Goal: Information Seeking & Learning: Compare options

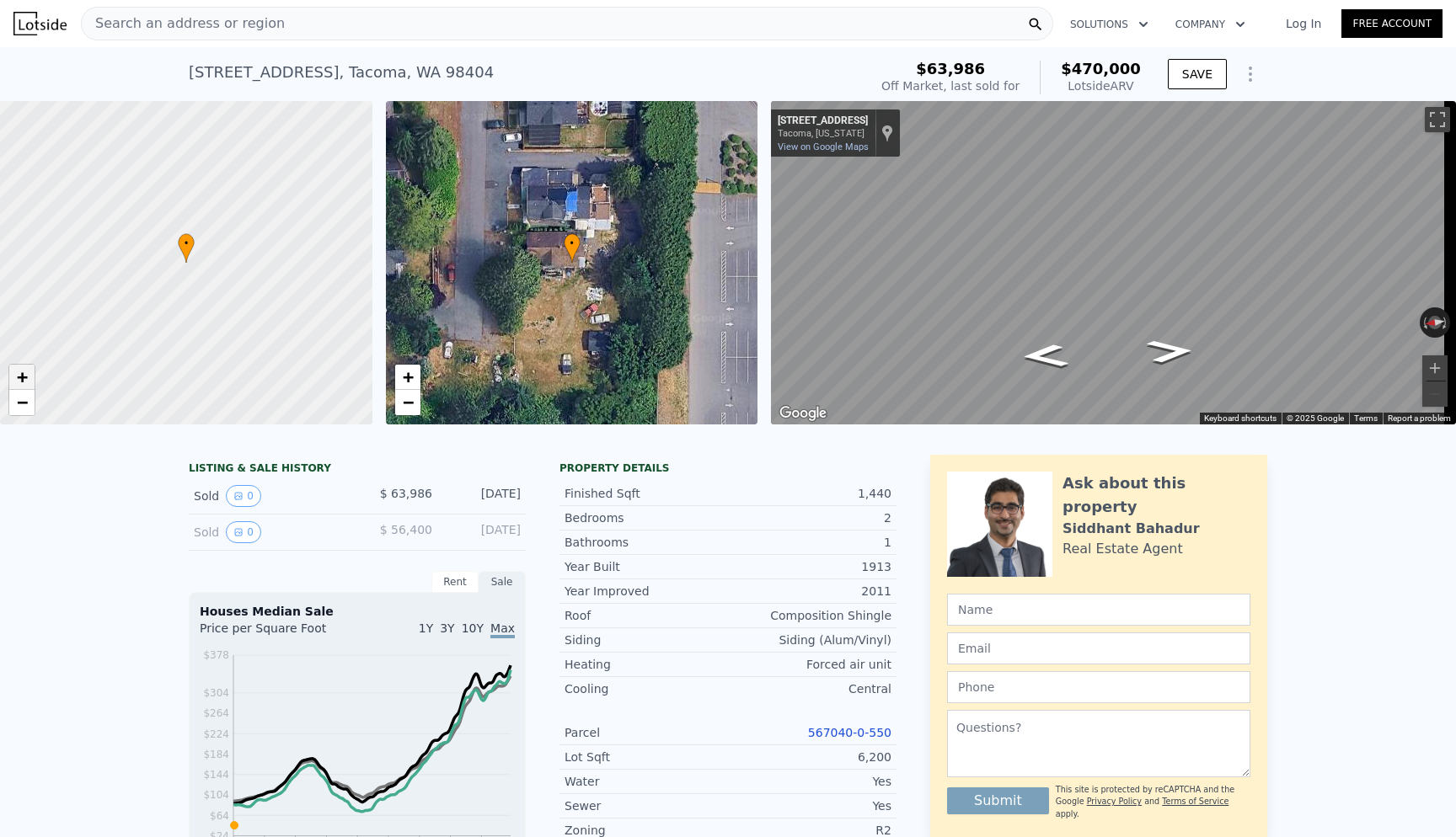
click at [26, 371] on span "+" at bounding box center [22, 377] width 11 height 21
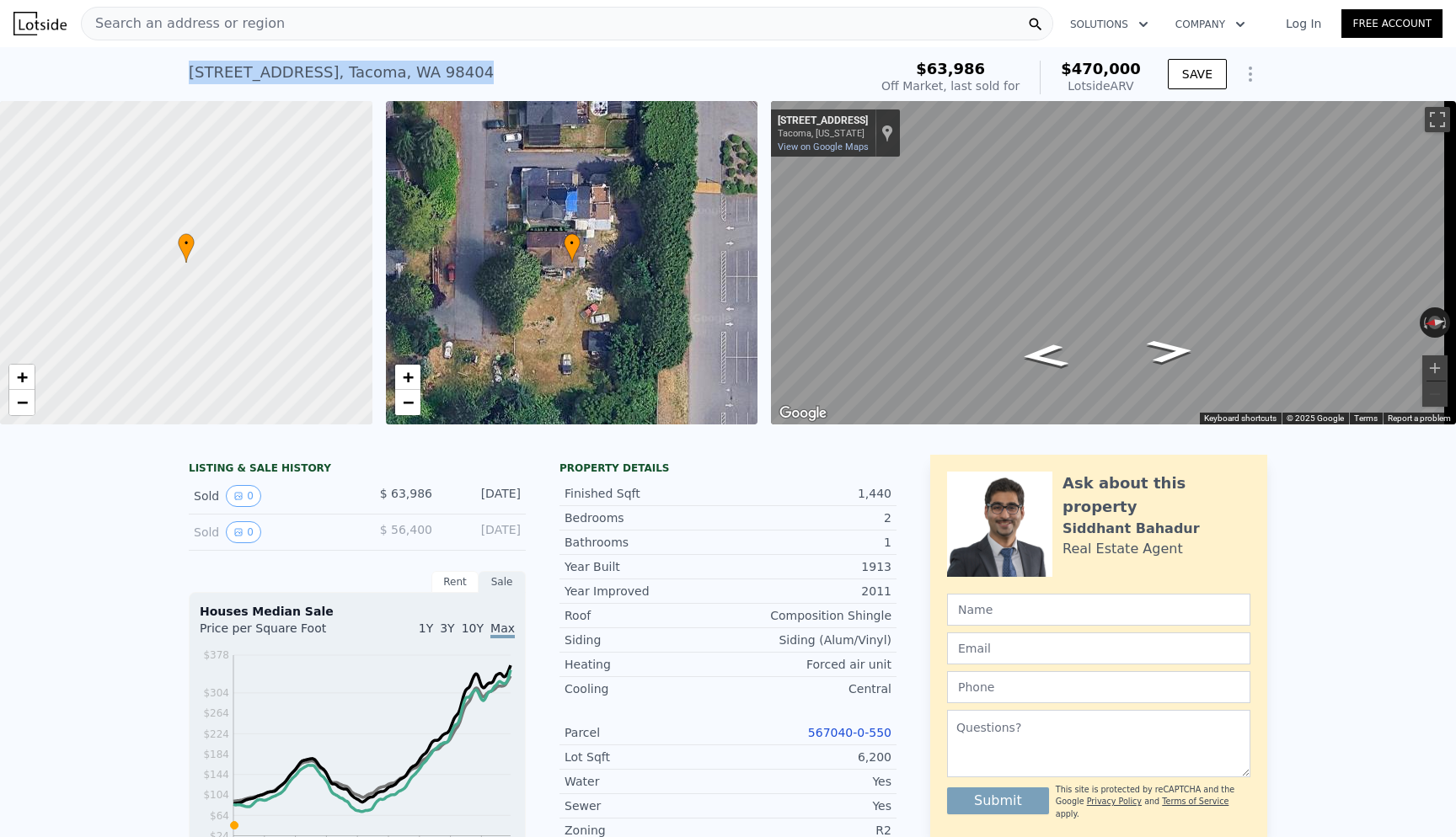
drag, startPoint x: 183, startPoint y: 74, endPoint x: 436, endPoint y: 65, distance: 253.2
click at [436, 65] on div "[STREET_ADDRESS] Sold [DATE] for $63,986 (~ARV $470k )" at bounding box center [525, 77] width 673 height 47
copy div "[STREET_ADDRESS] Sold [DATE] for $63,986 (~ARV $470k )"
drag, startPoint x: 186, startPoint y: 232, endPoint x: 192, endPoint y: 334, distance: 102.2
click at [191, 334] on div at bounding box center [187, 263] width 447 height 389
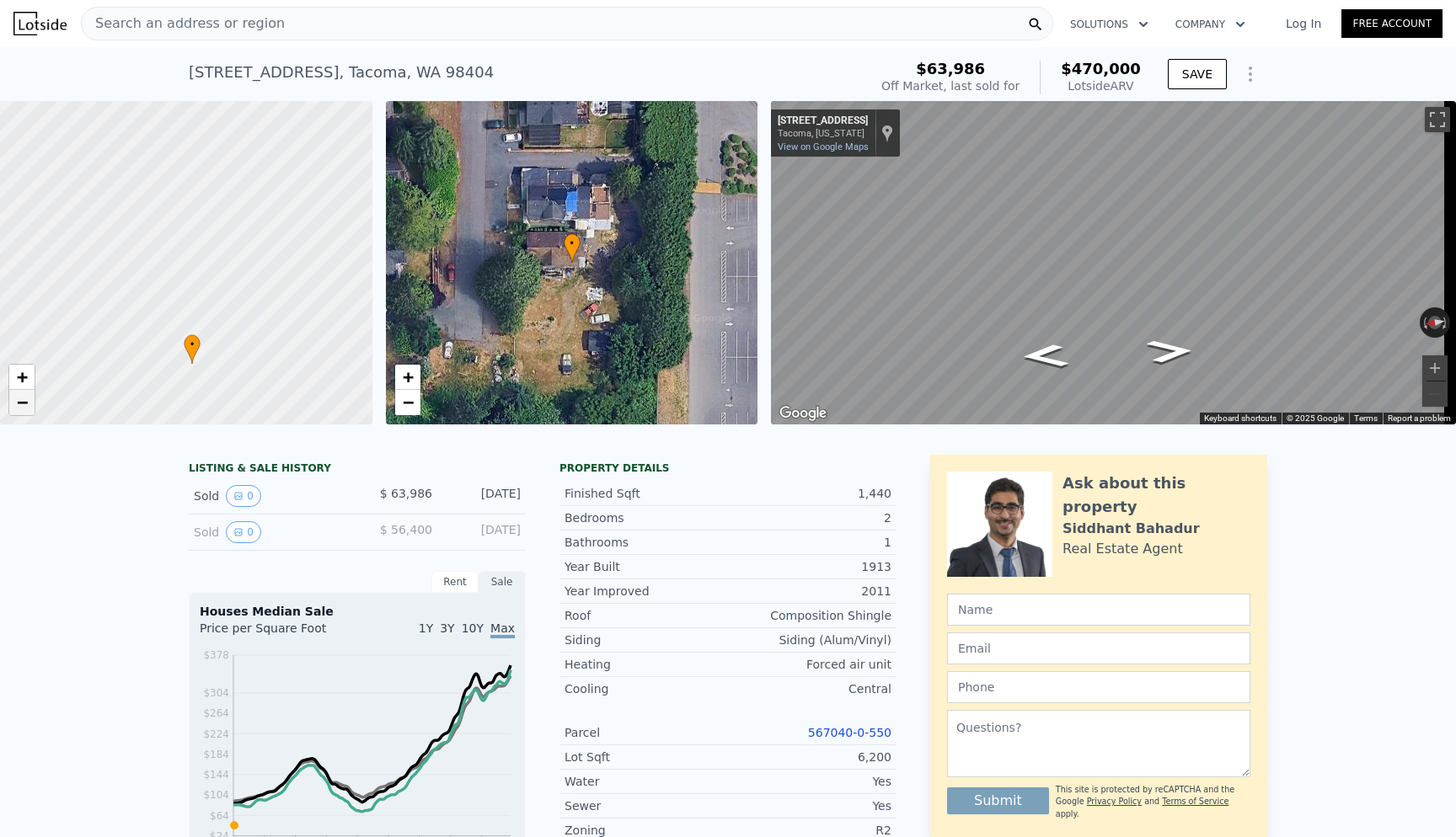
click at [23, 401] on span "−" at bounding box center [22, 402] width 11 height 21
drag, startPoint x: 168, startPoint y: 224, endPoint x: 205, endPoint y: 254, distance: 47.6
click at [205, 254] on div at bounding box center [187, 263] width 447 height 389
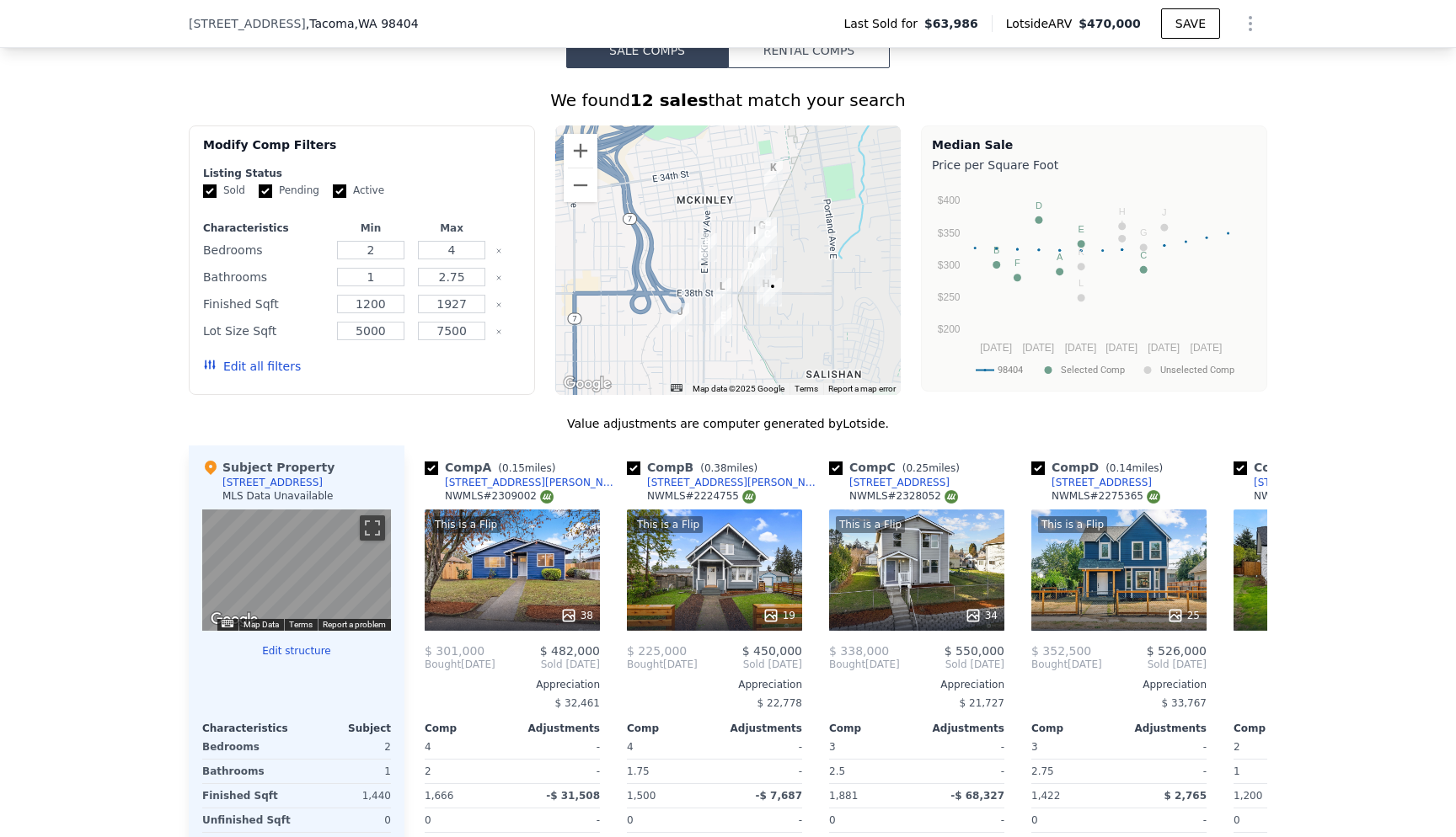
scroll to position [1366, 0]
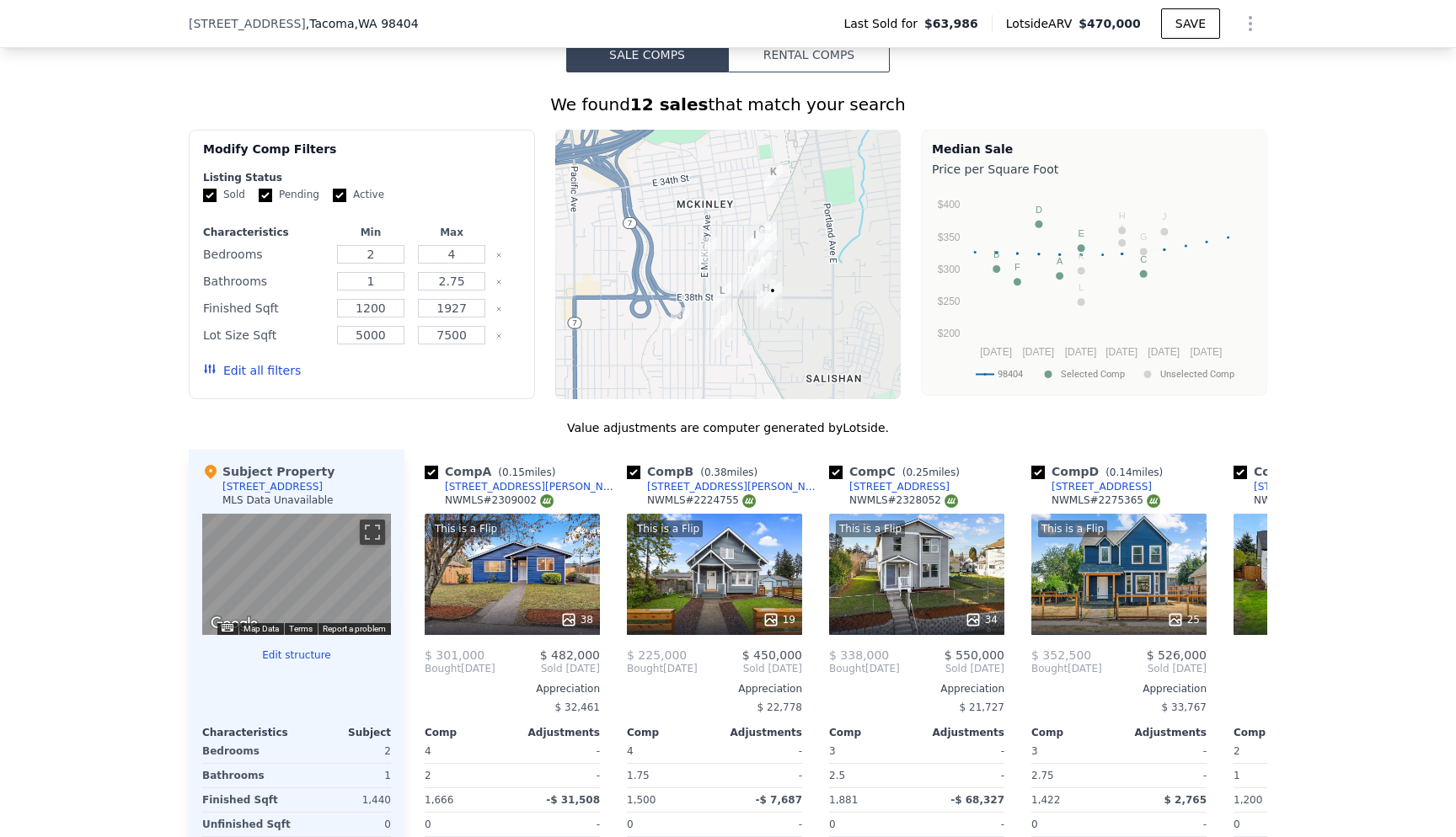
click at [239, 379] on button "Edit all filters" at bounding box center [252, 370] width 97 height 17
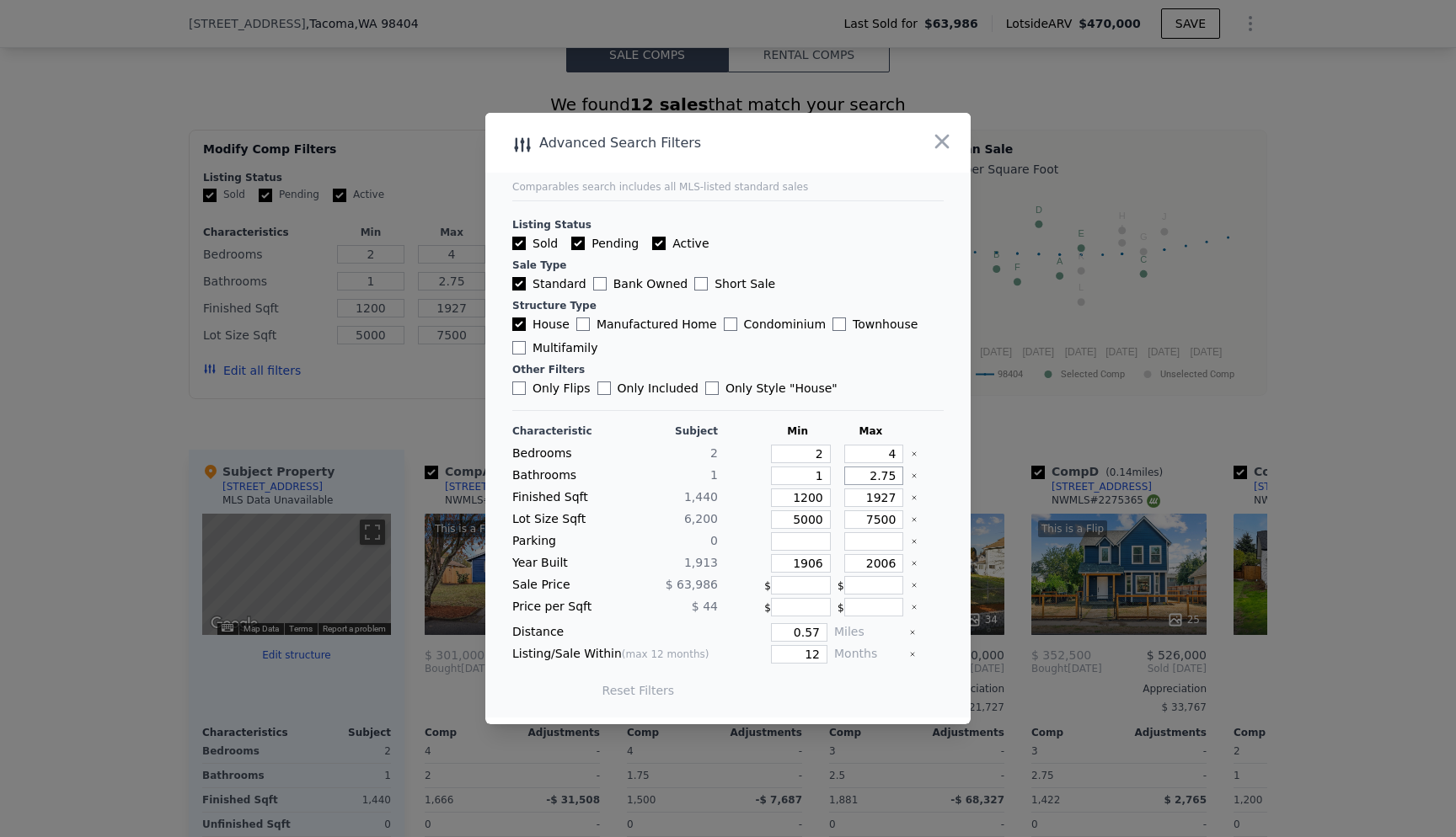
click at [866, 478] on input "2.75" at bounding box center [874, 476] width 60 height 18
type input "3"
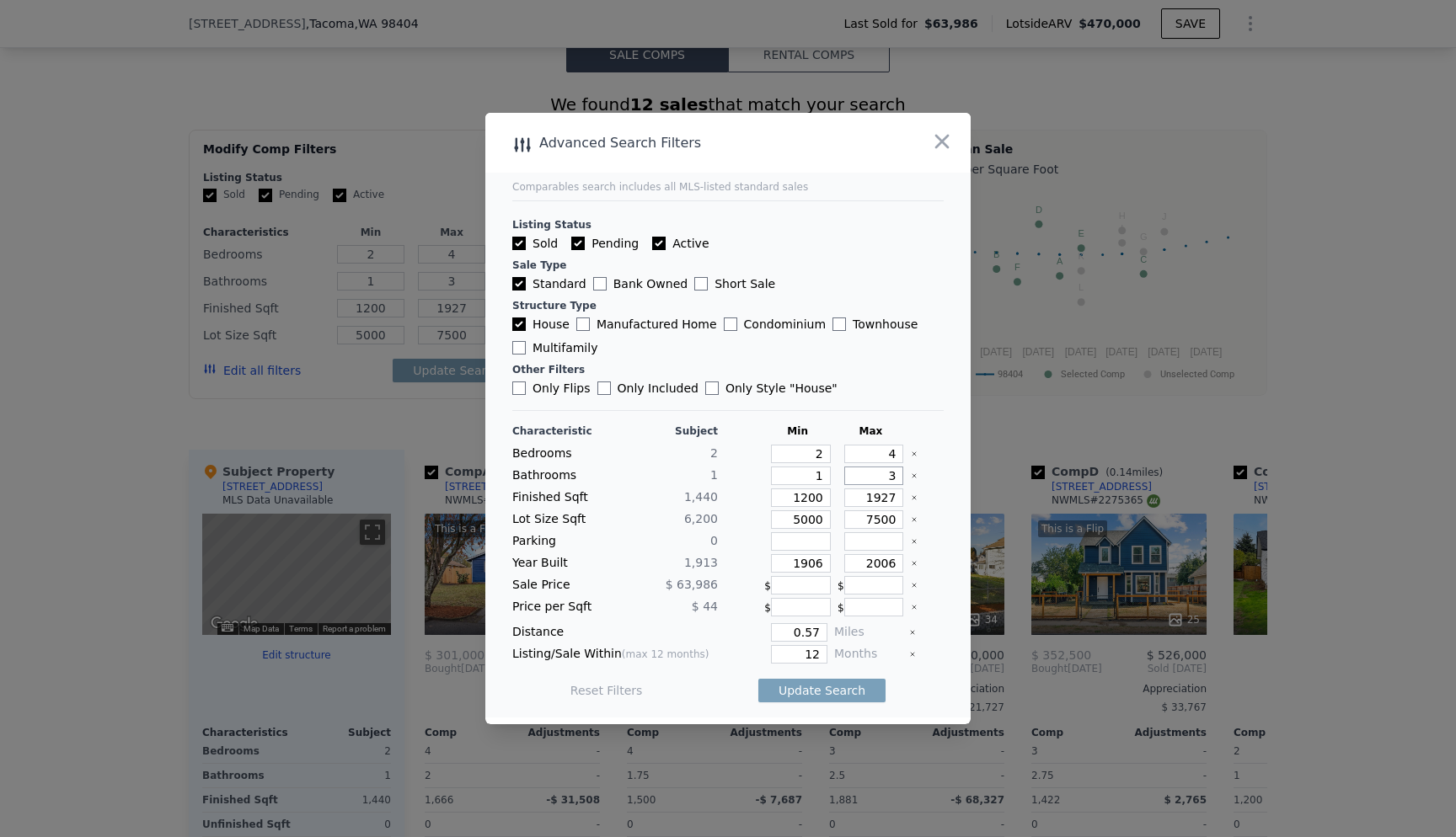
type input "3"
click at [870, 498] on input "1927" at bounding box center [874, 498] width 60 height 18
type input "2"
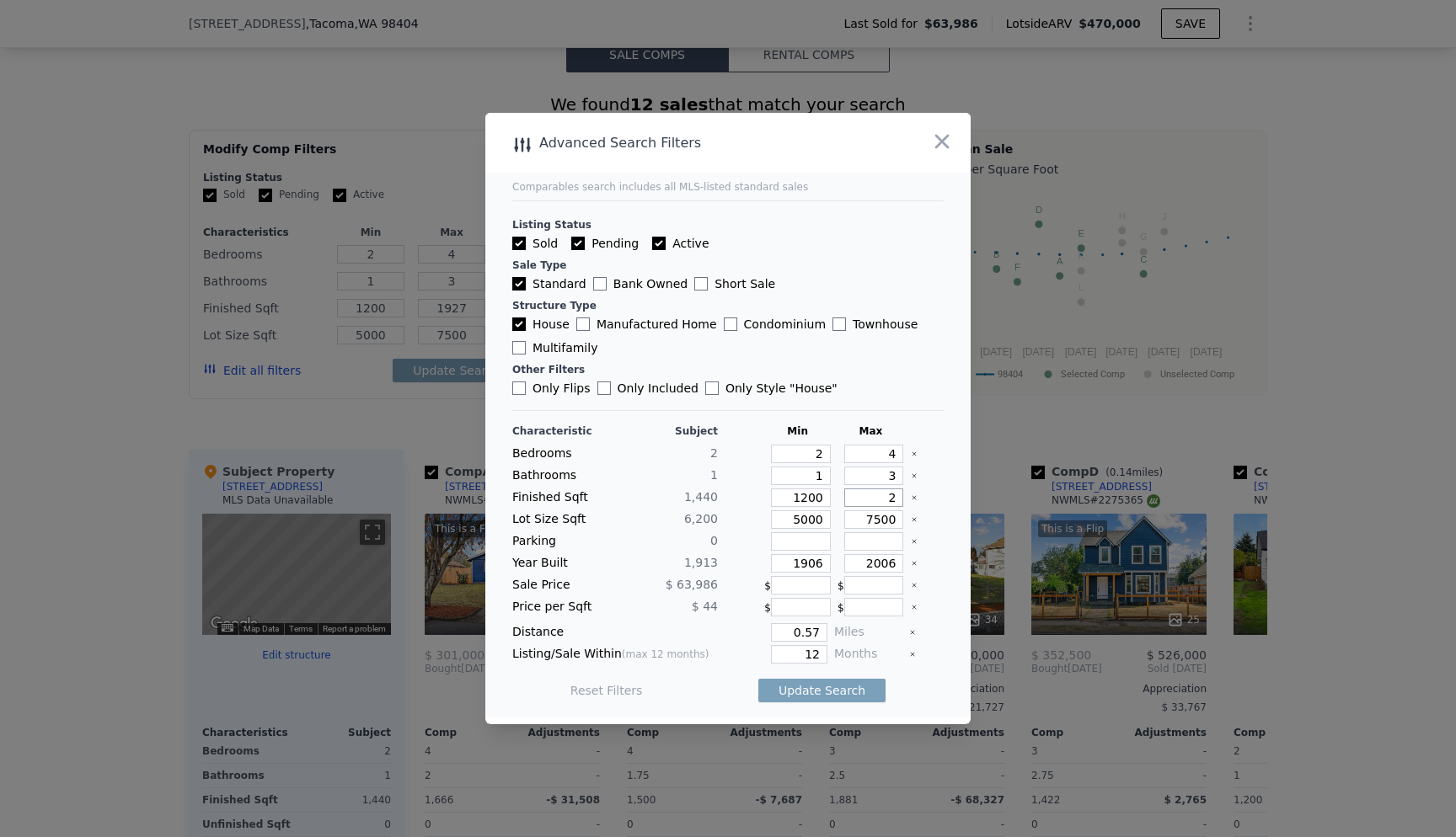
type input "2"
type input "22"
type input "220"
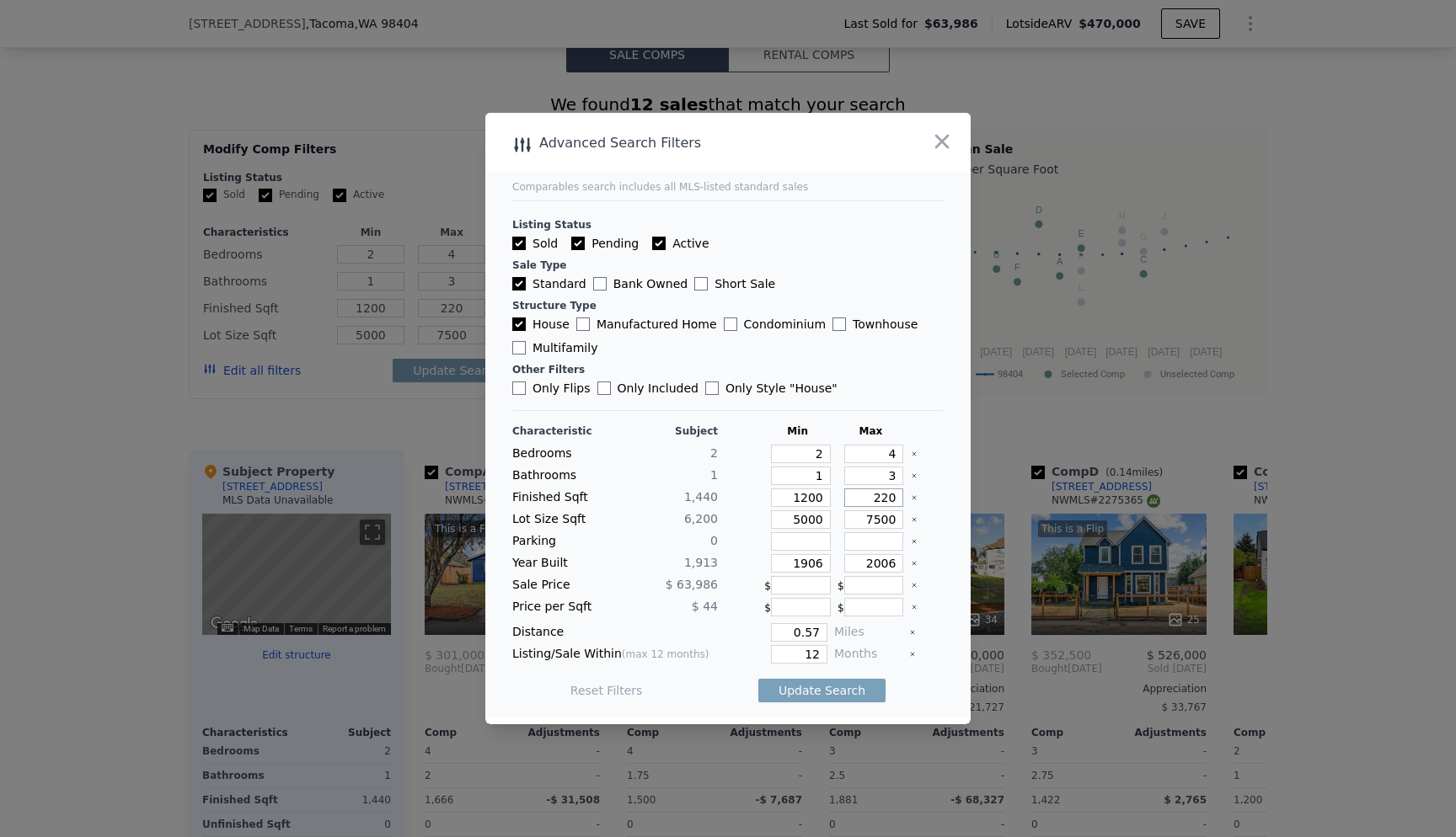
type input "2200"
click at [866, 561] on input "2006" at bounding box center [874, 563] width 60 height 18
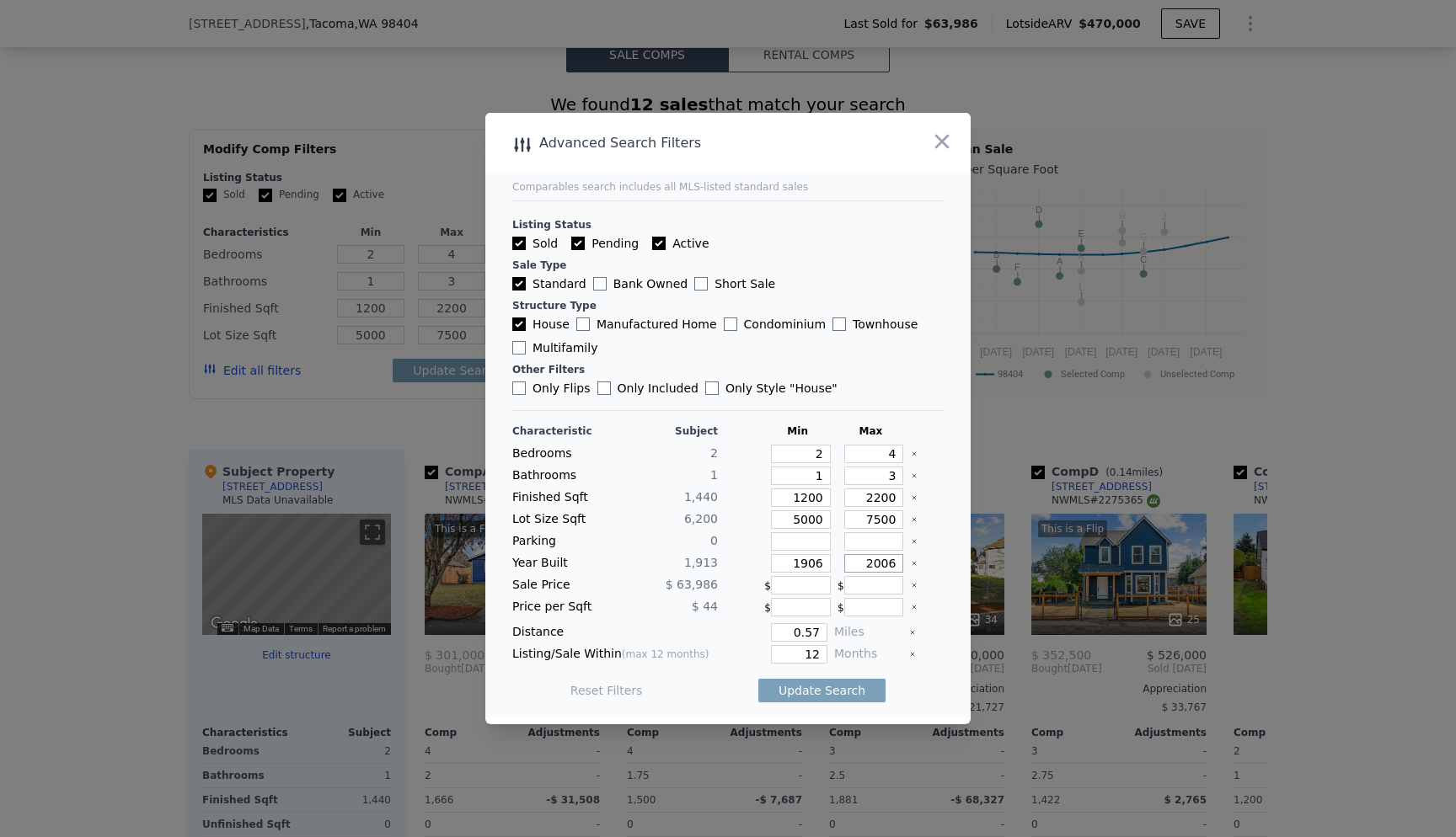
click at [866, 561] on input "2006" at bounding box center [874, 563] width 60 height 18
type input "1990"
click at [913, 684] on div "Reset Filters Update Search" at bounding box center [727, 690] width 431 height 47
click at [827, 692] on button "Update Search" at bounding box center [822, 691] width 127 height 24
checkbox input "false"
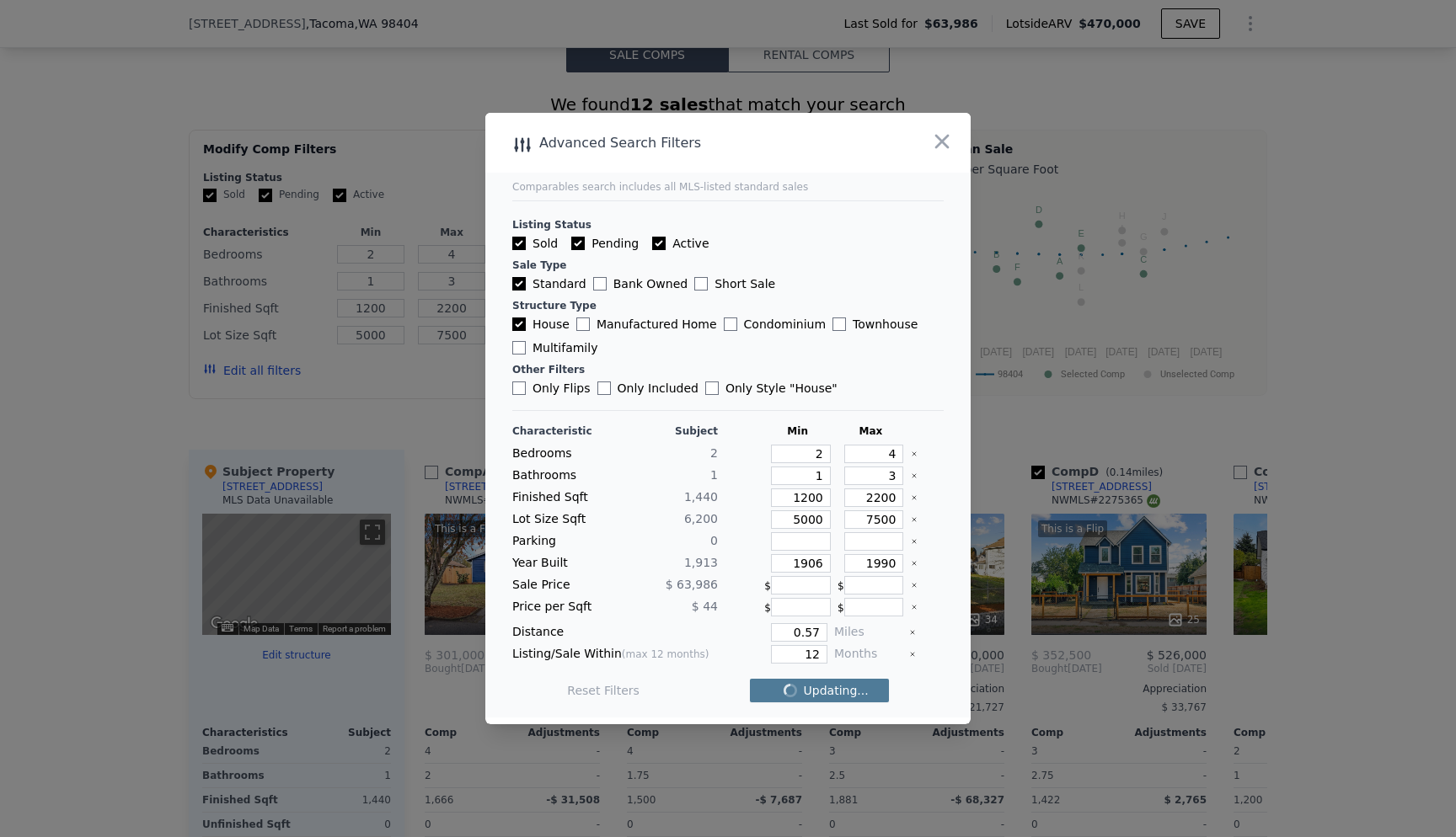
checkbox input "false"
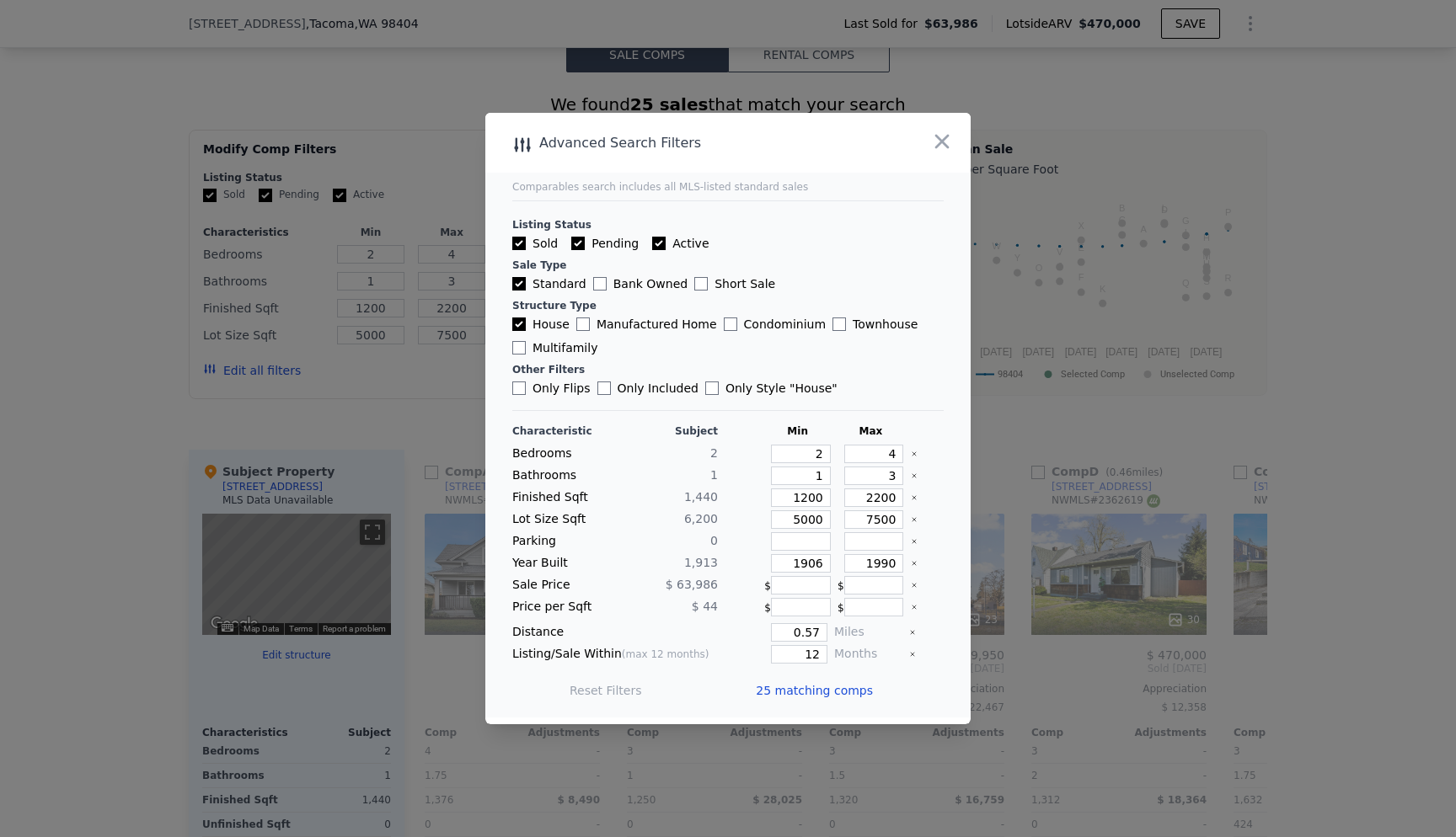
click at [825, 684] on span "25 matching comps" at bounding box center [813, 691] width 117 height 17
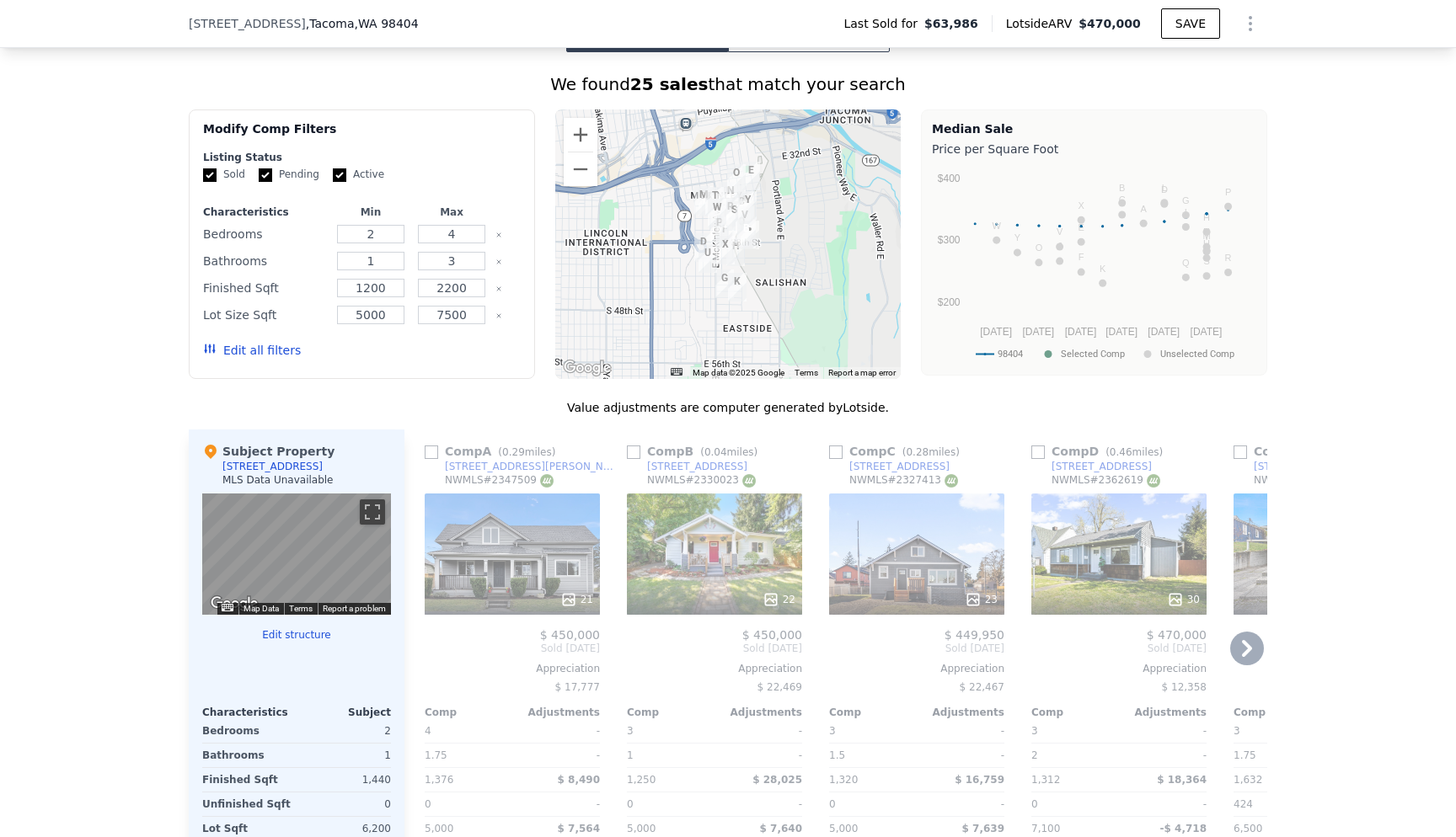
scroll to position [1313, 0]
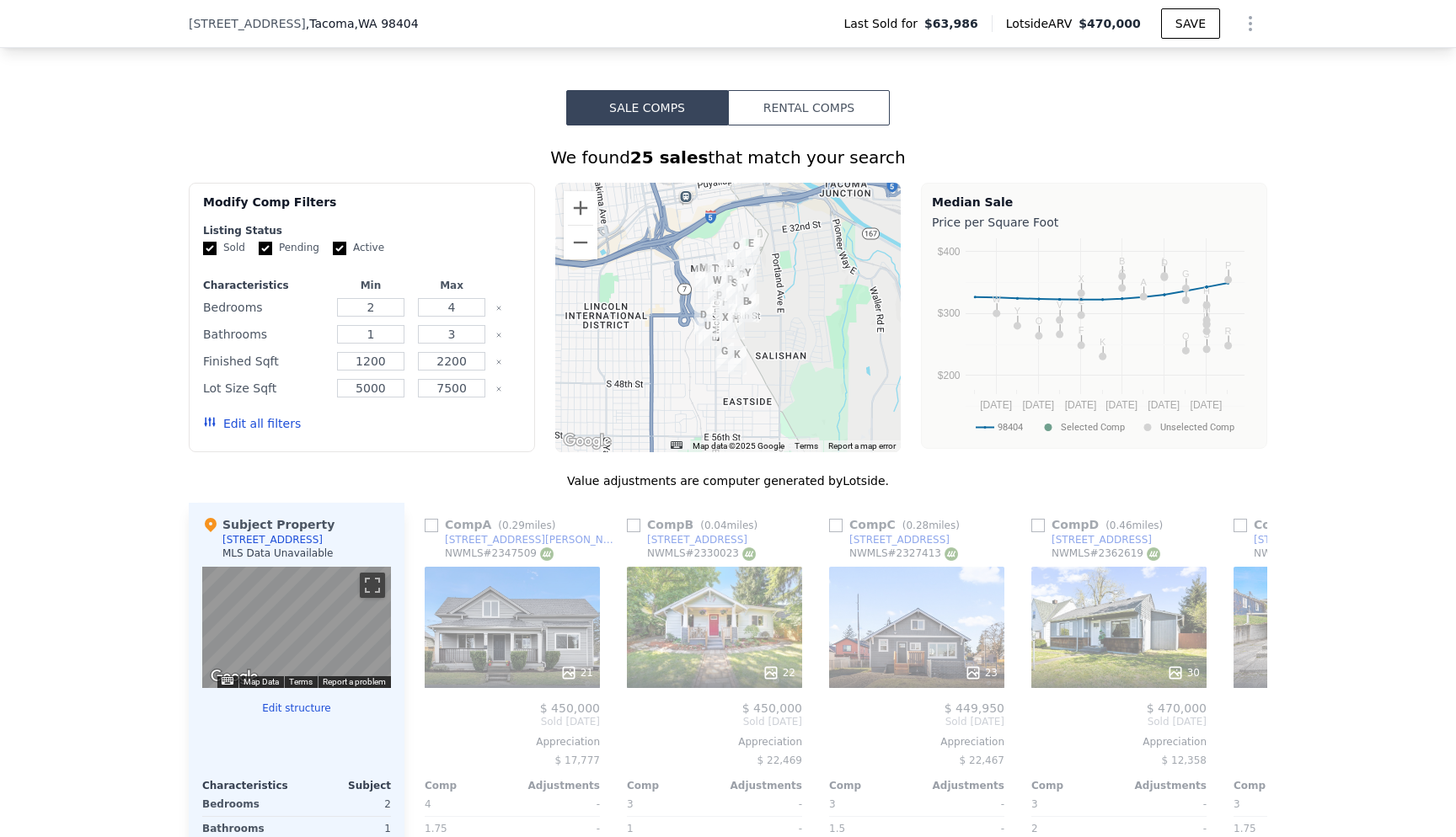
click at [263, 430] on button "Edit all filters" at bounding box center [252, 424] width 97 height 17
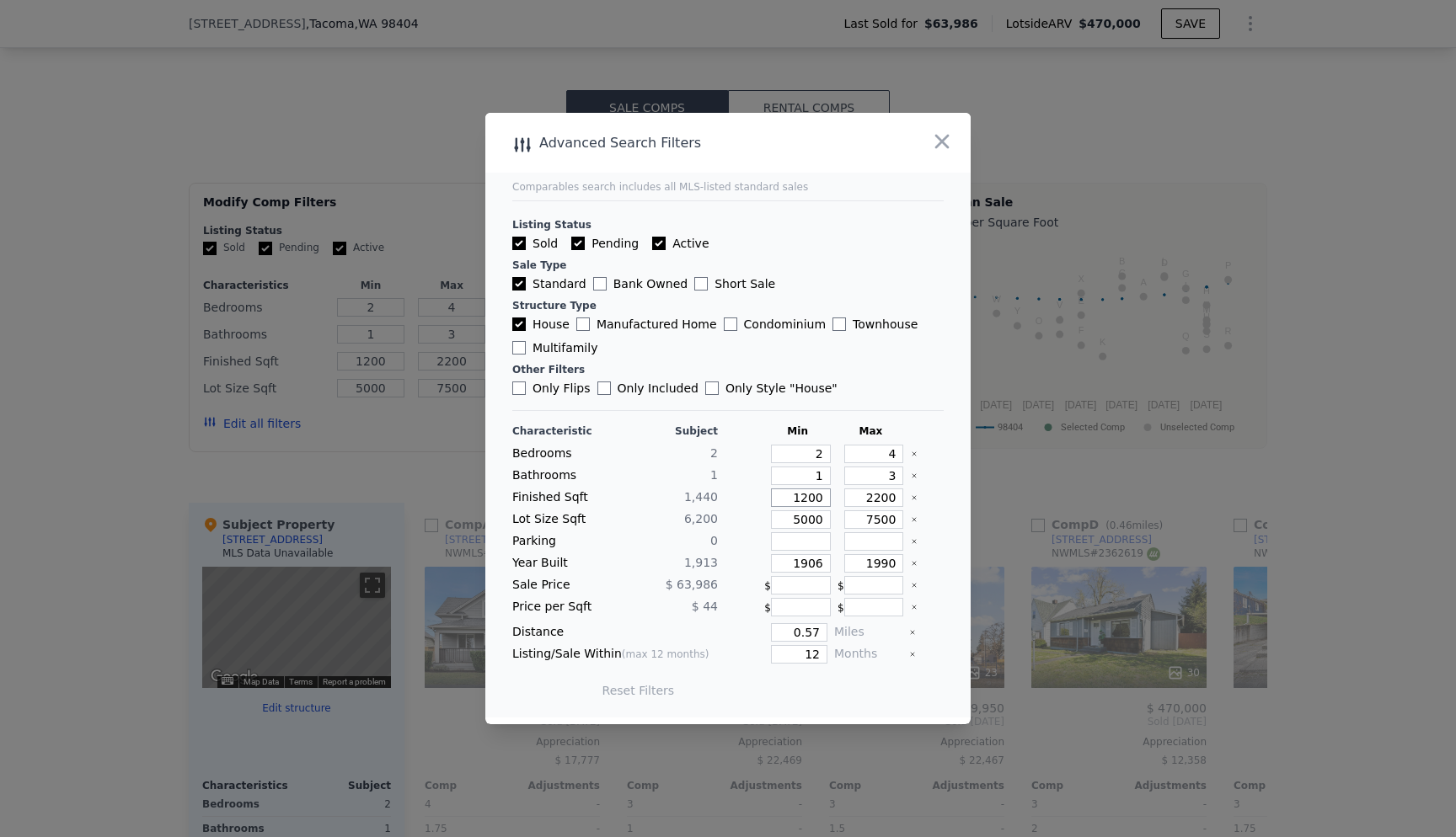
click at [801, 496] on input "1200" at bounding box center [801, 498] width 60 height 18
type input "1"
type input "10"
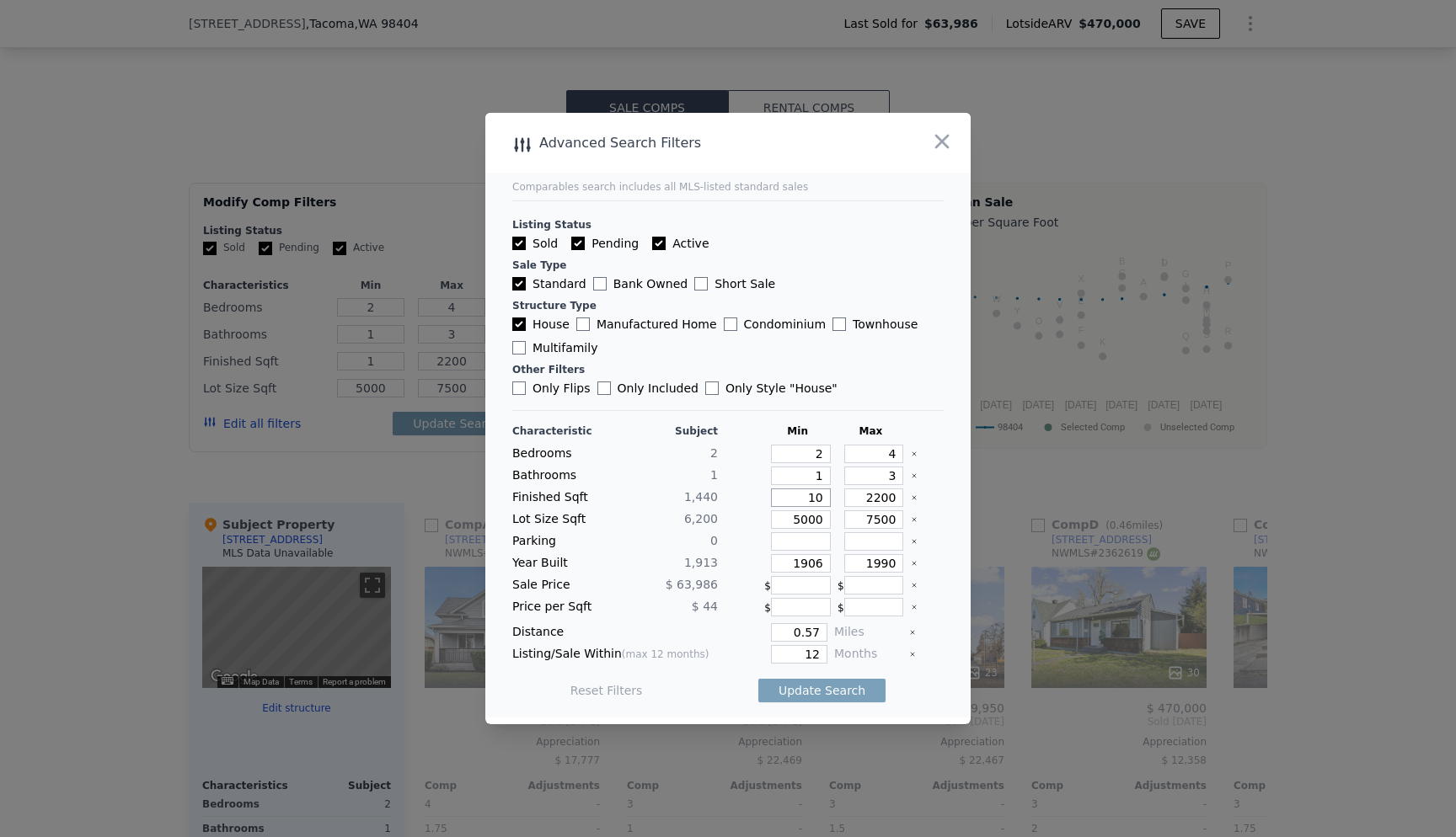
type input "10"
type input "1"
type input "17"
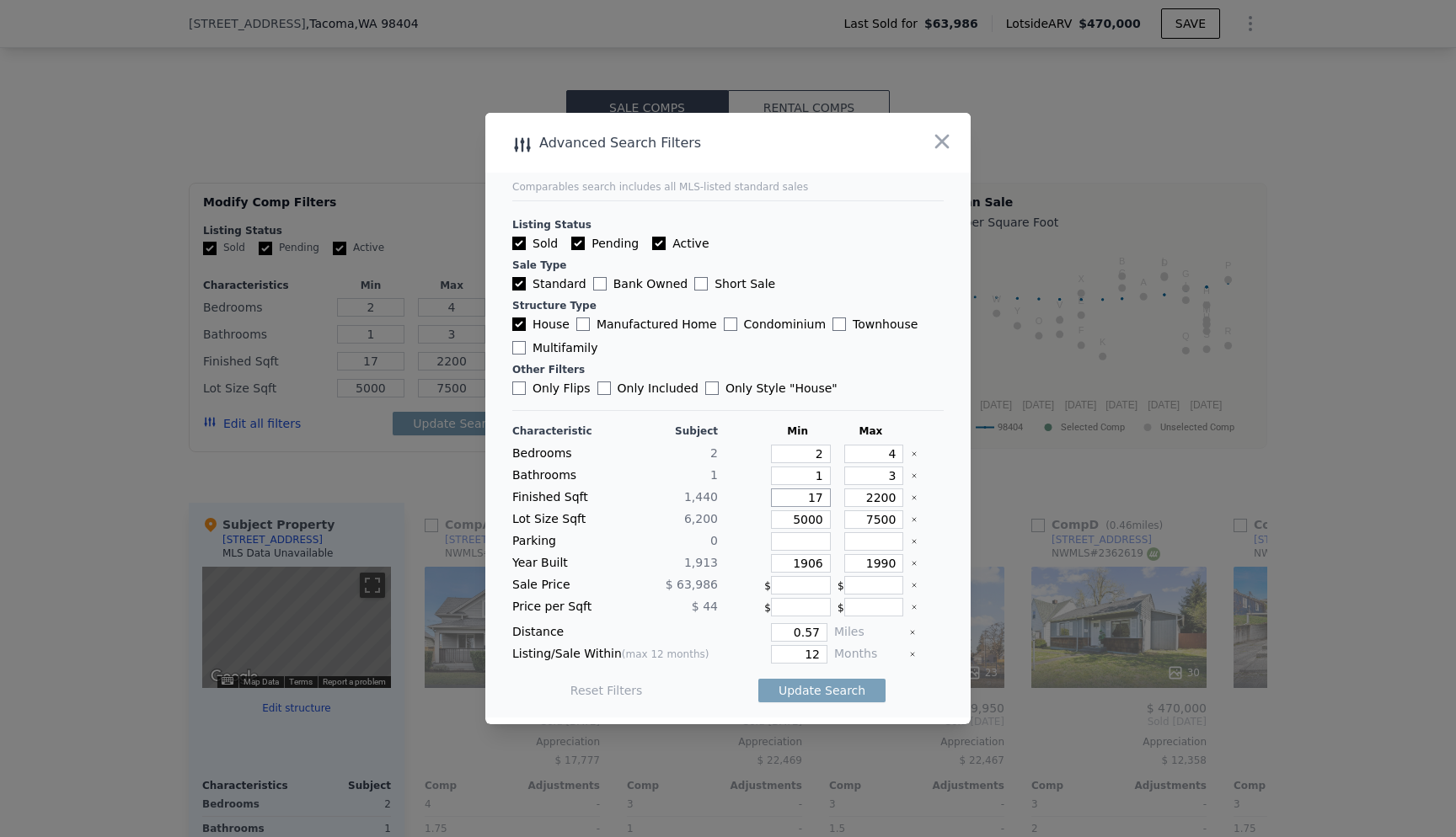
type input "170"
type input "1700"
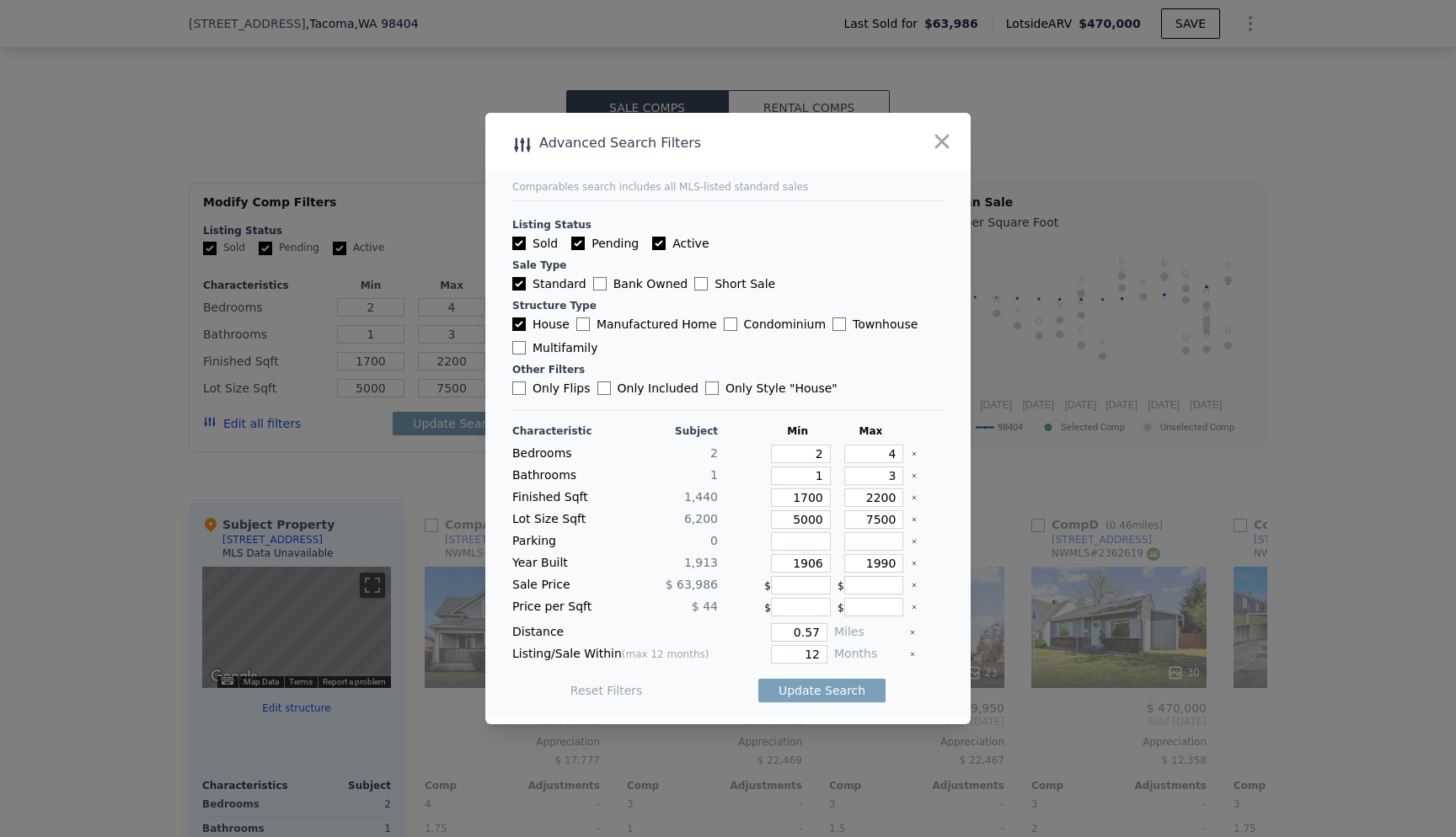
click at [924, 692] on div "Reset Filters Update Search" at bounding box center [727, 690] width 431 height 47
click at [825, 693] on button "Update Search" at bounding box center [822, 691] width 127 height 24
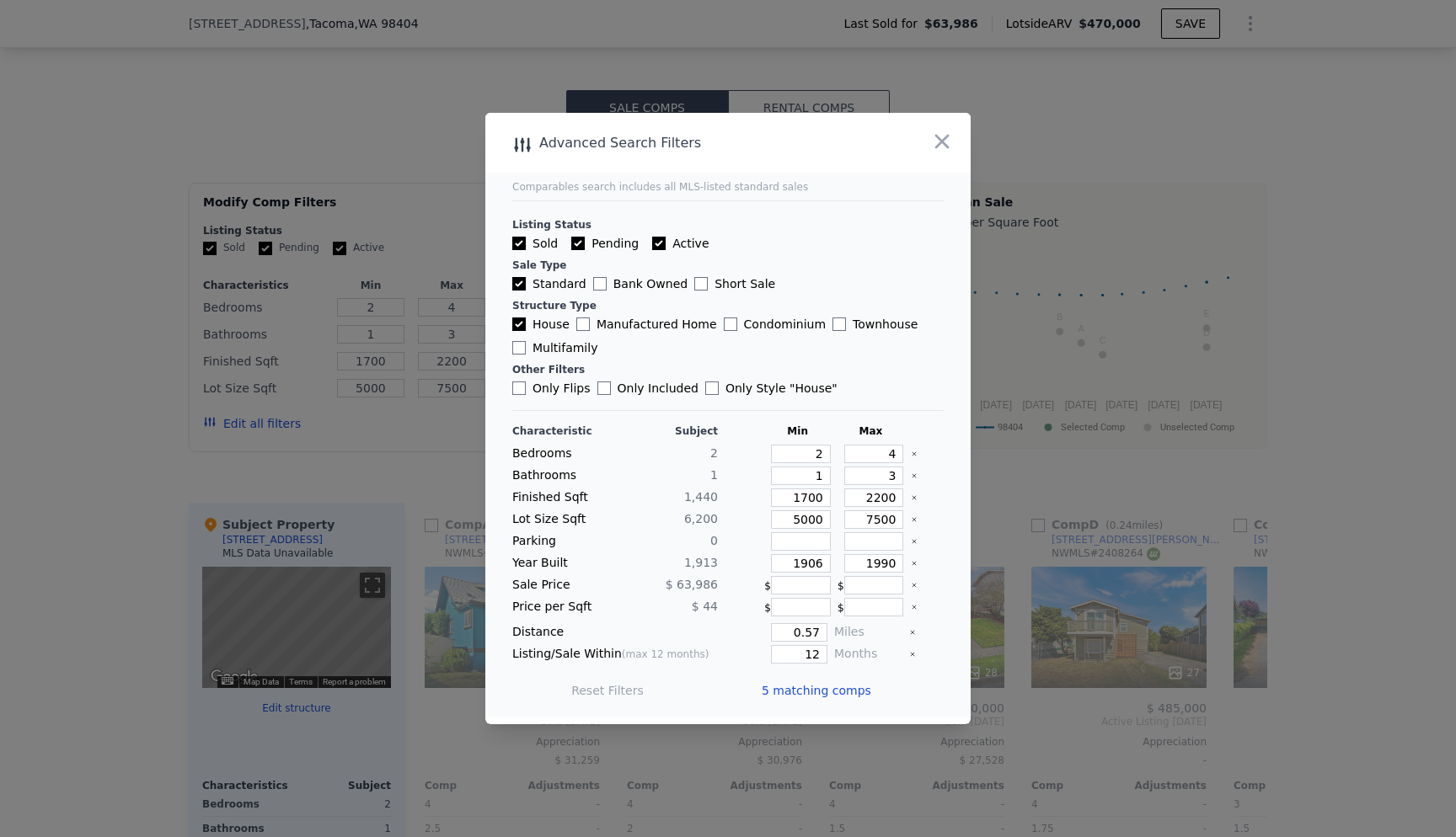
click at [816, 693] on span "5 matching comps" at bounding box center [816, 691] width 109 height 17
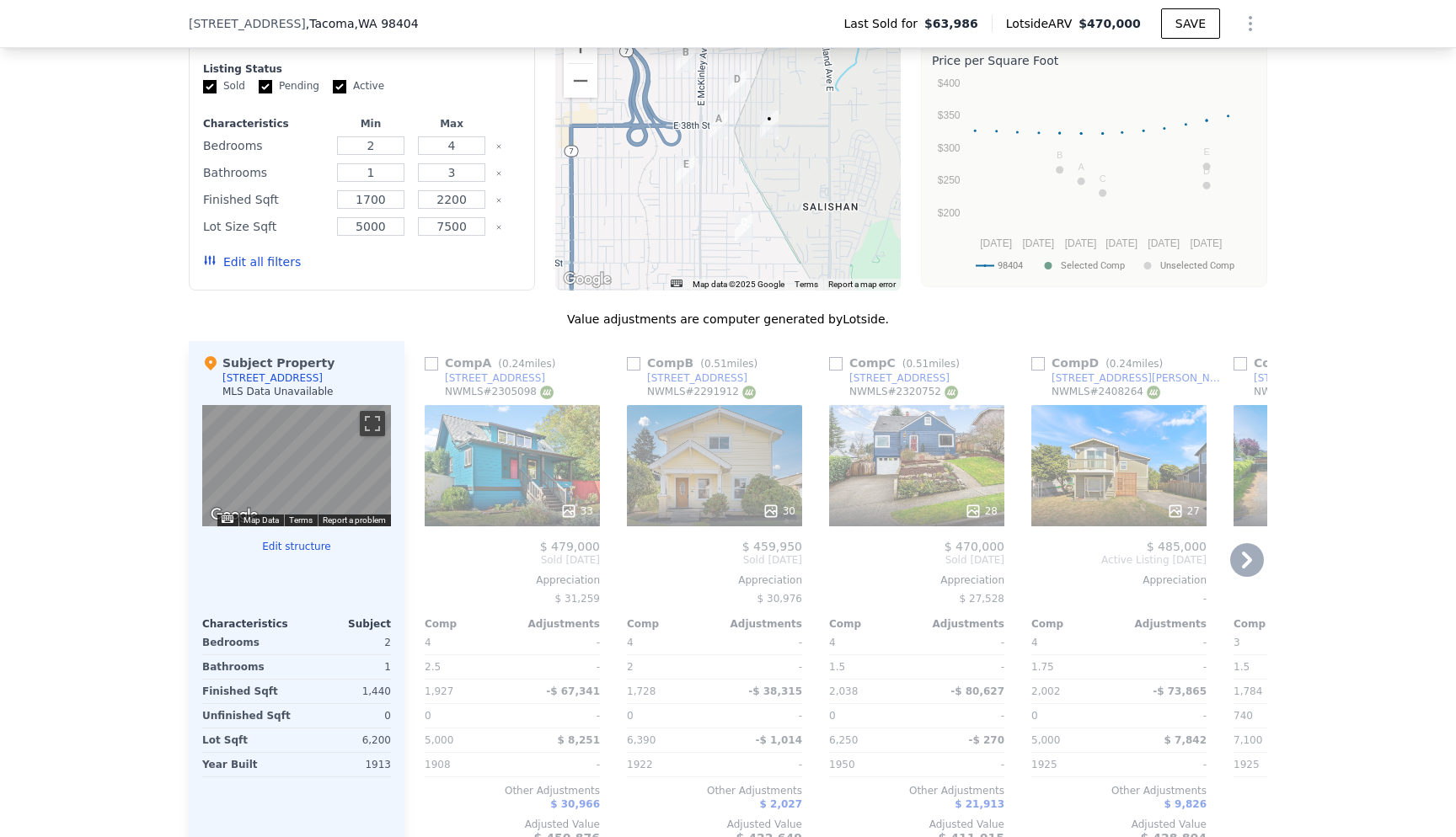
scroll to position [1486, 0]
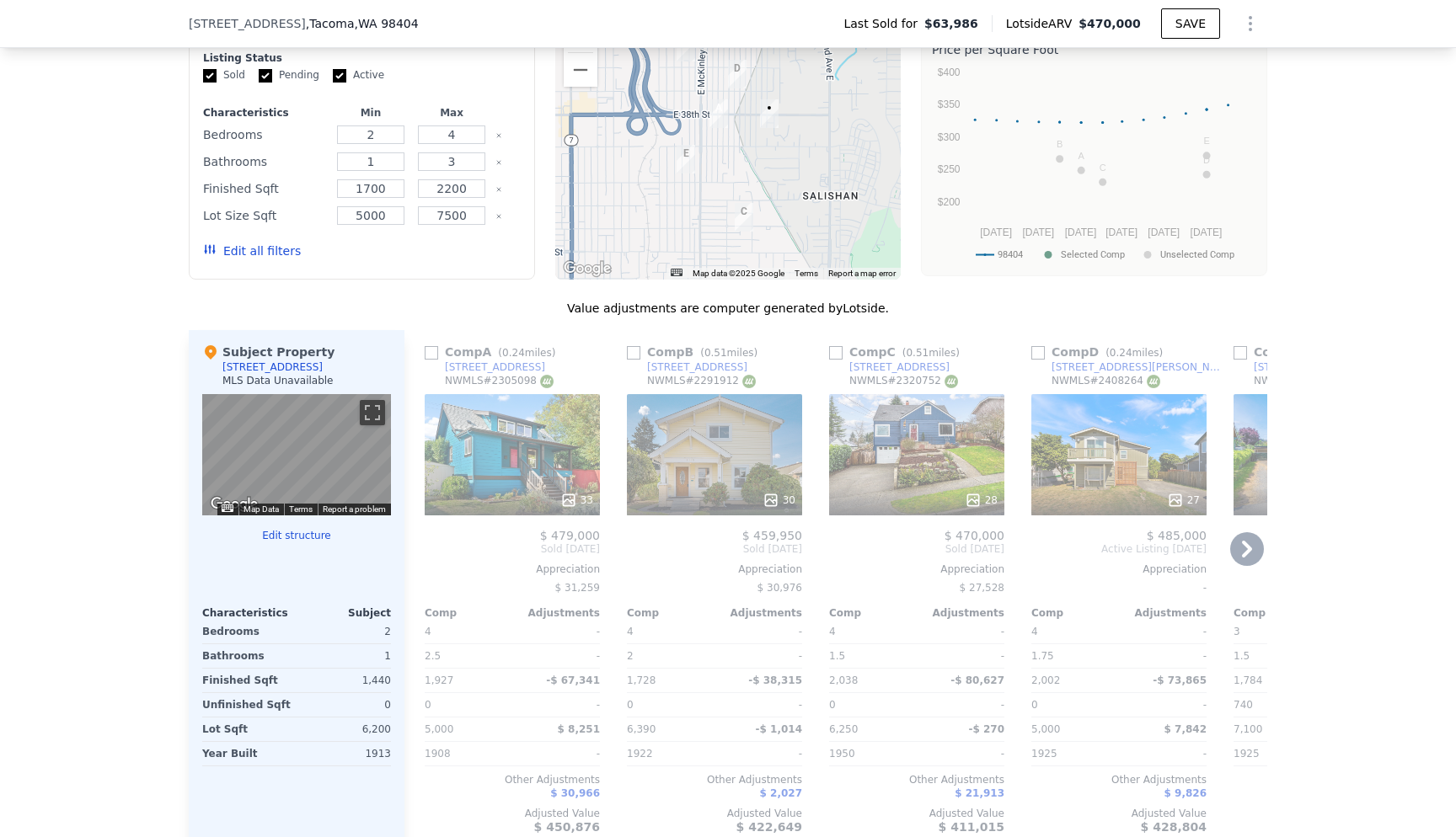
click at [552, 493] on div "33" at bounding box center [512, 455] width 176 height 121
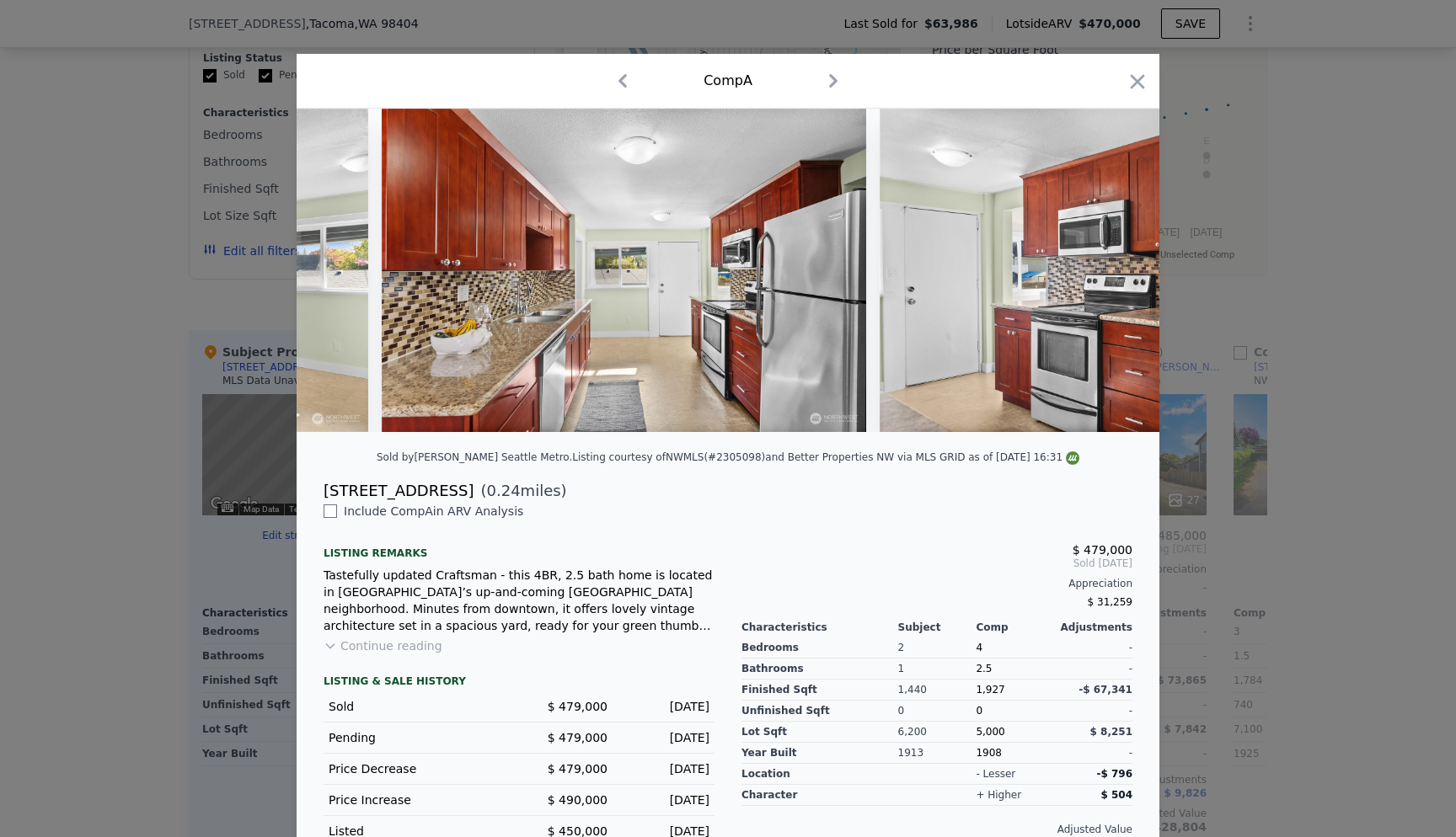
scroll to position [0, 7680]
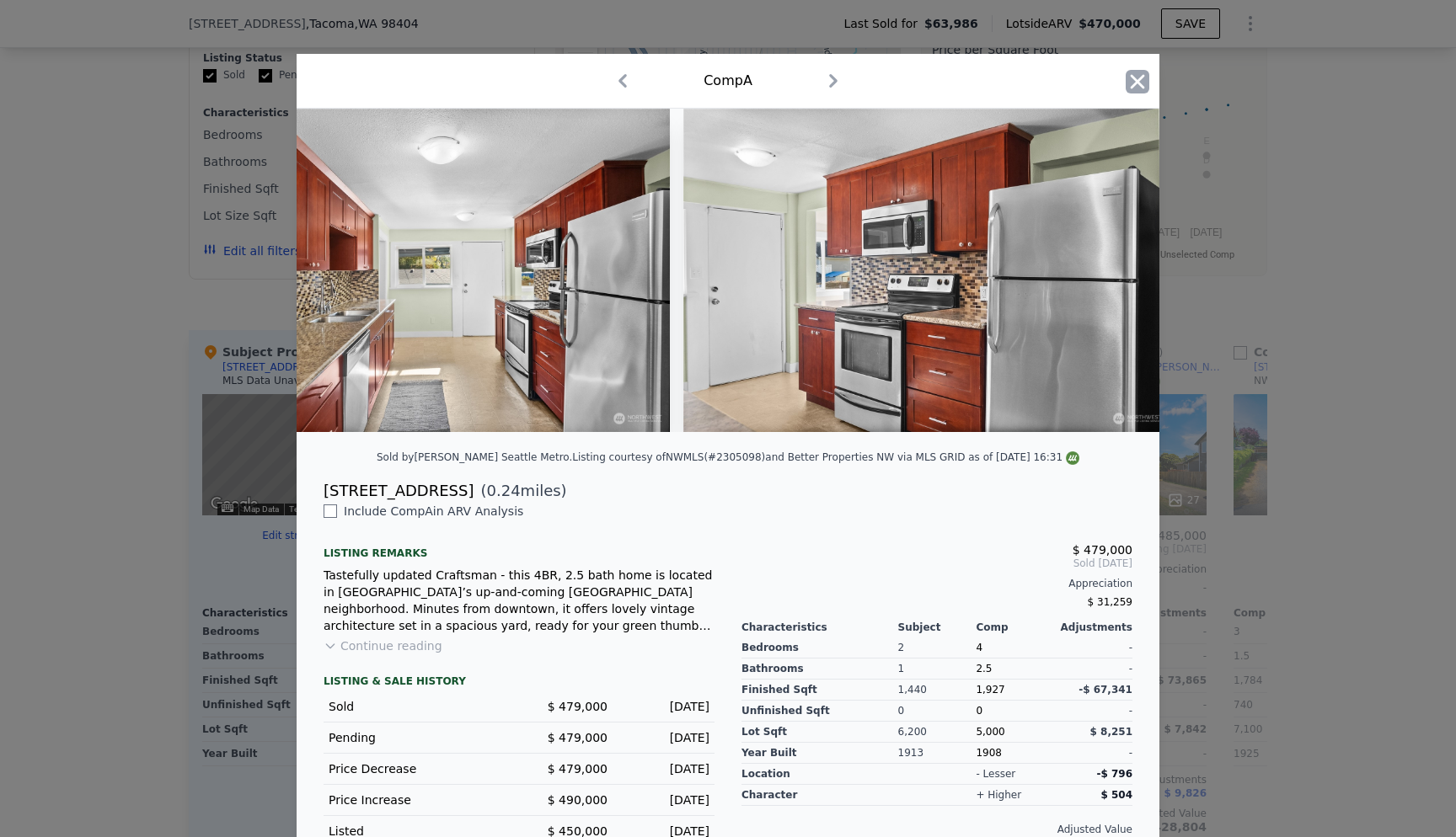
click at [1129, 80] on icon "button" at bounding box center [1138, 82] width 24 height 24
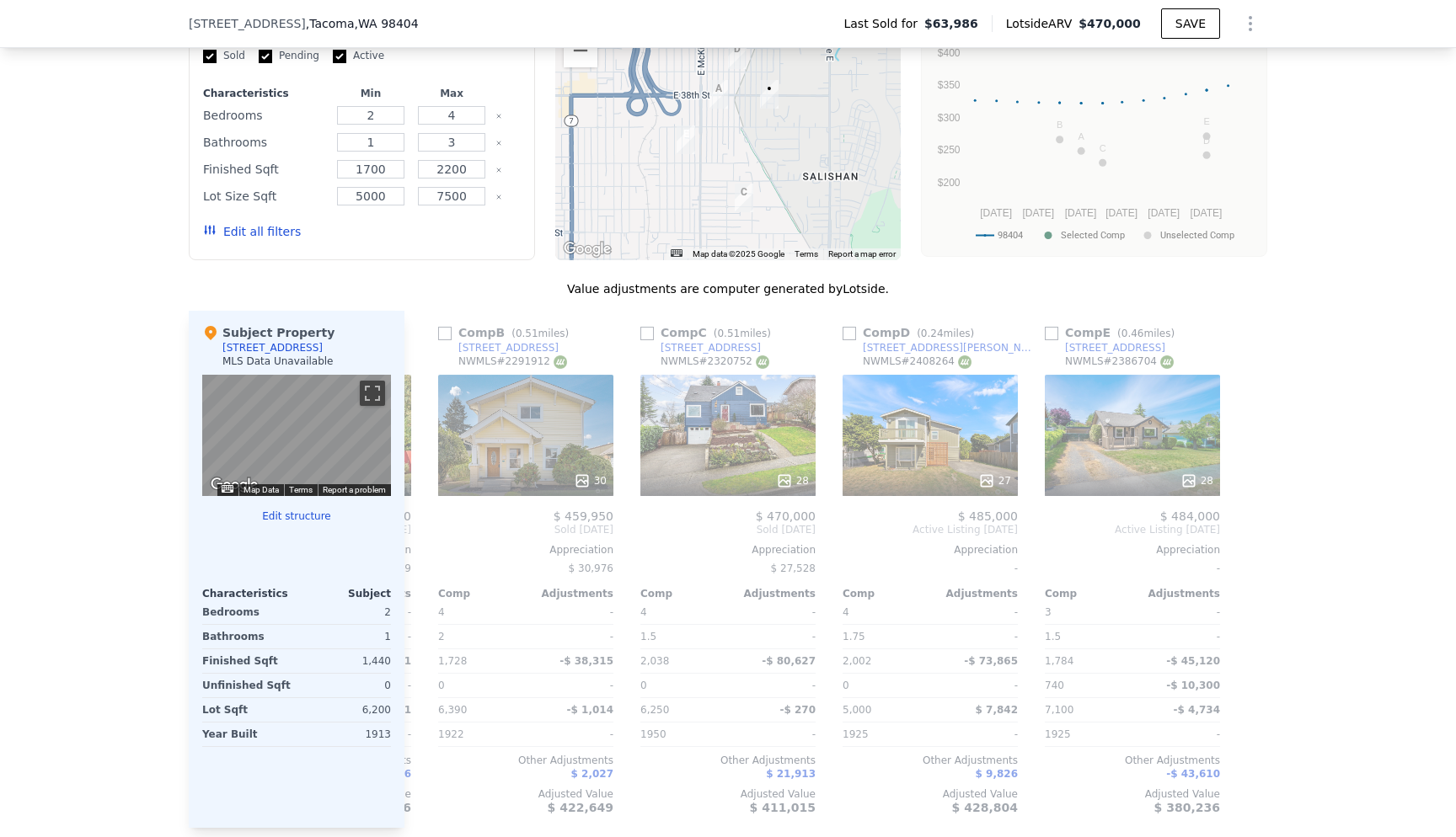
scroll to position [0, 188]
click at [1143, 465] on div "28" at bounding box center [1132, 435] width 176 height 121
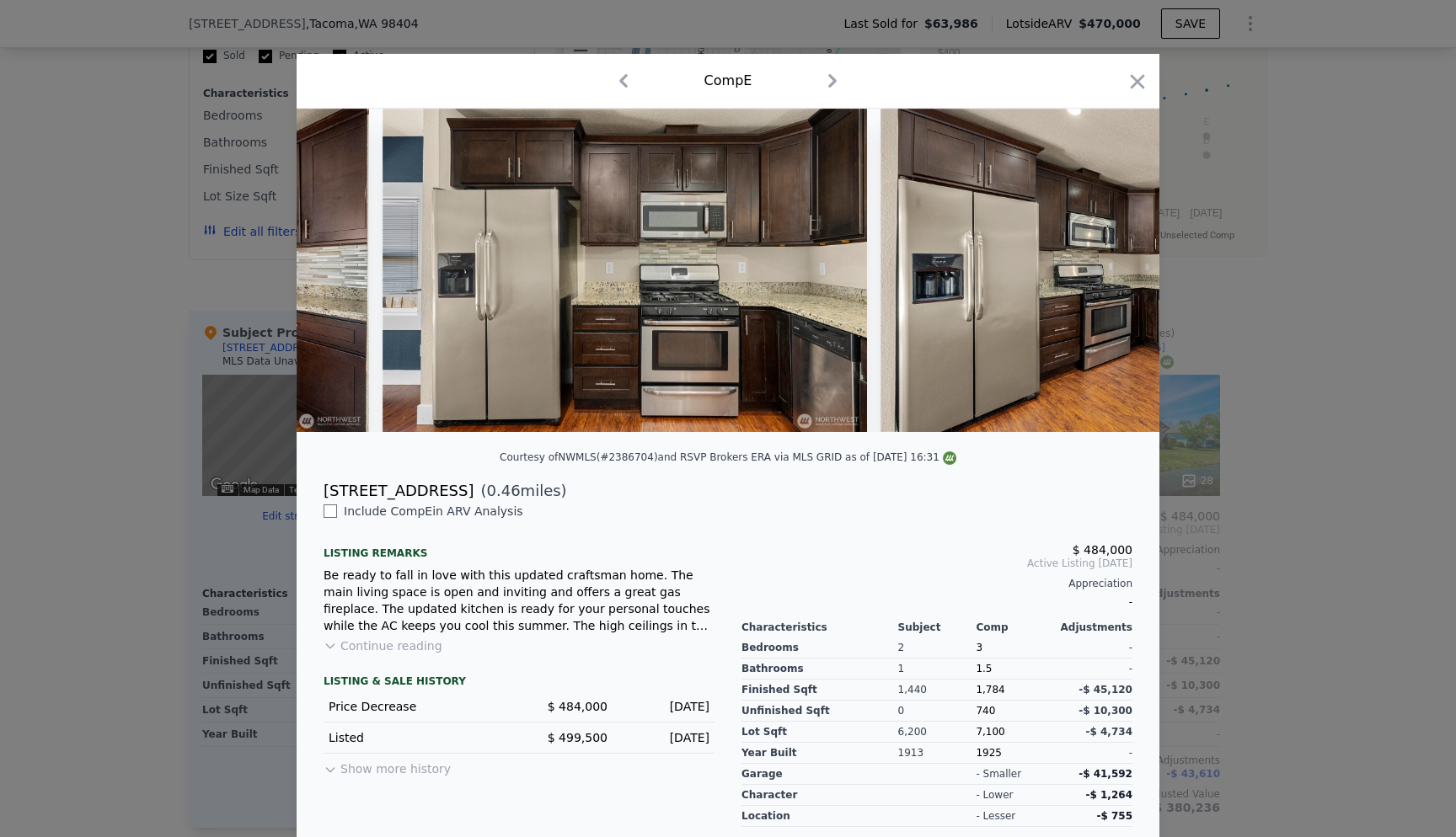
scroll to position [0, 3022]
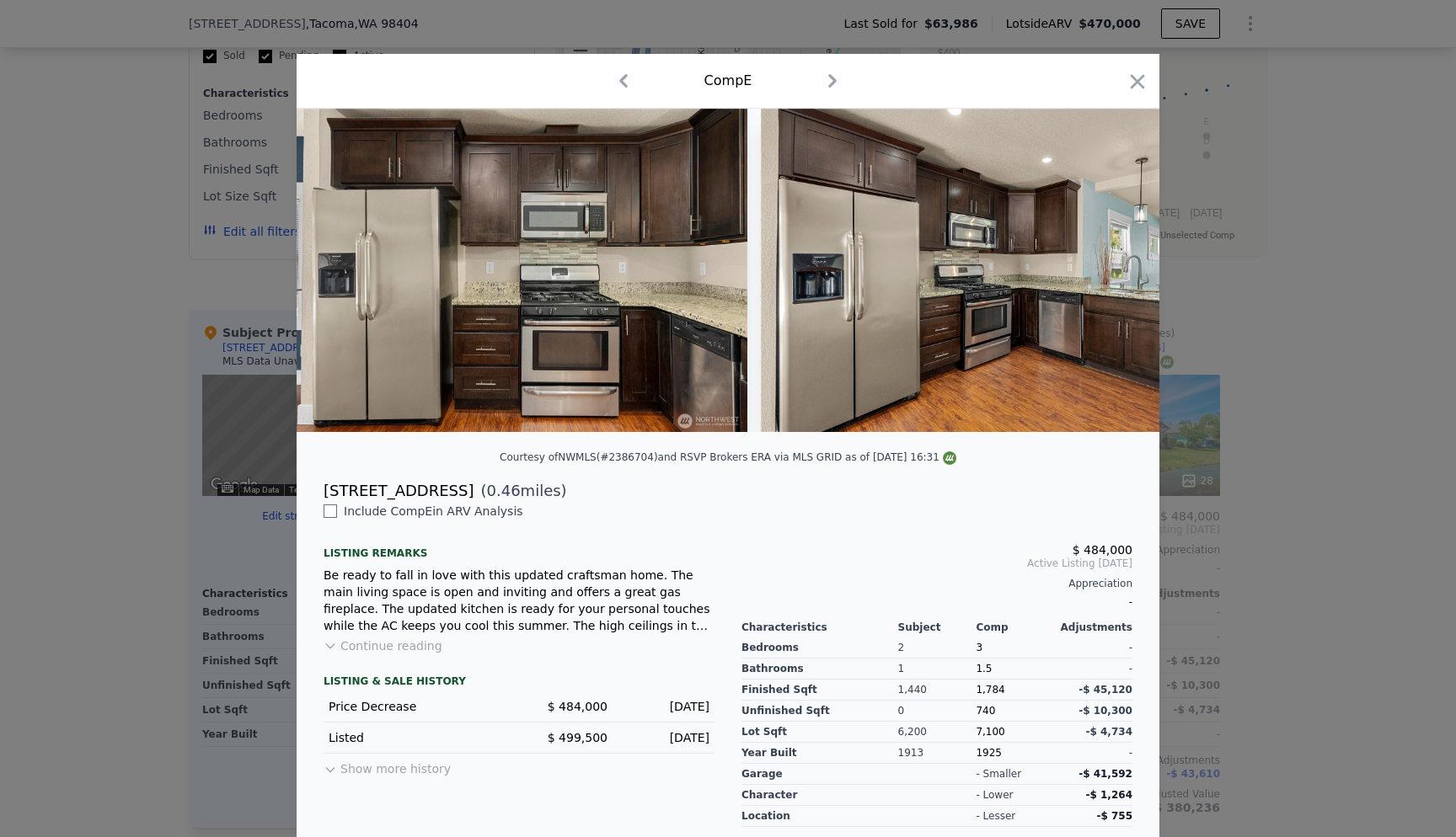
click at [1393, 278] on div at bounding box center [728, 418] width 1456 height 837
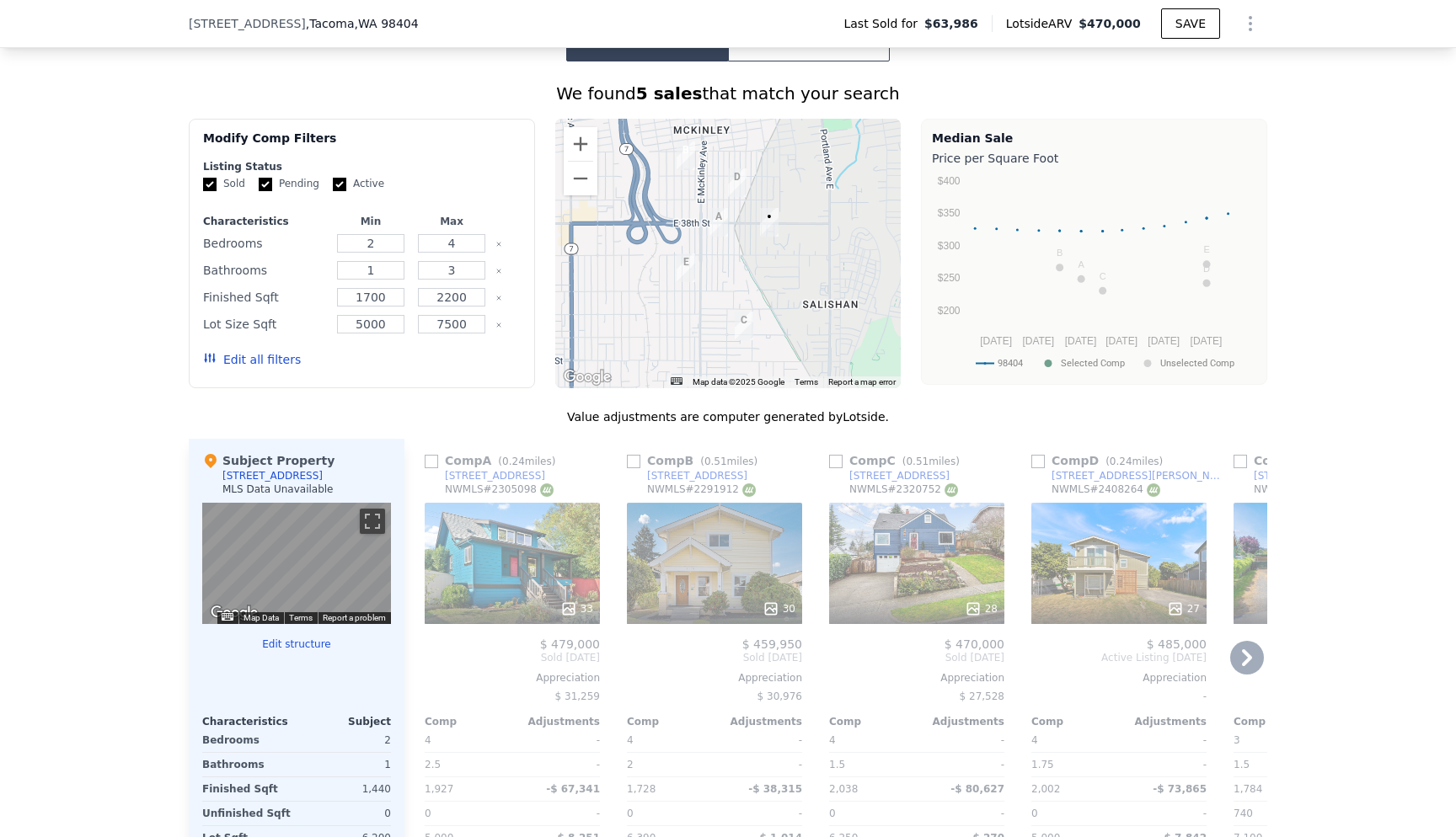
scroll to position [1361, 0]
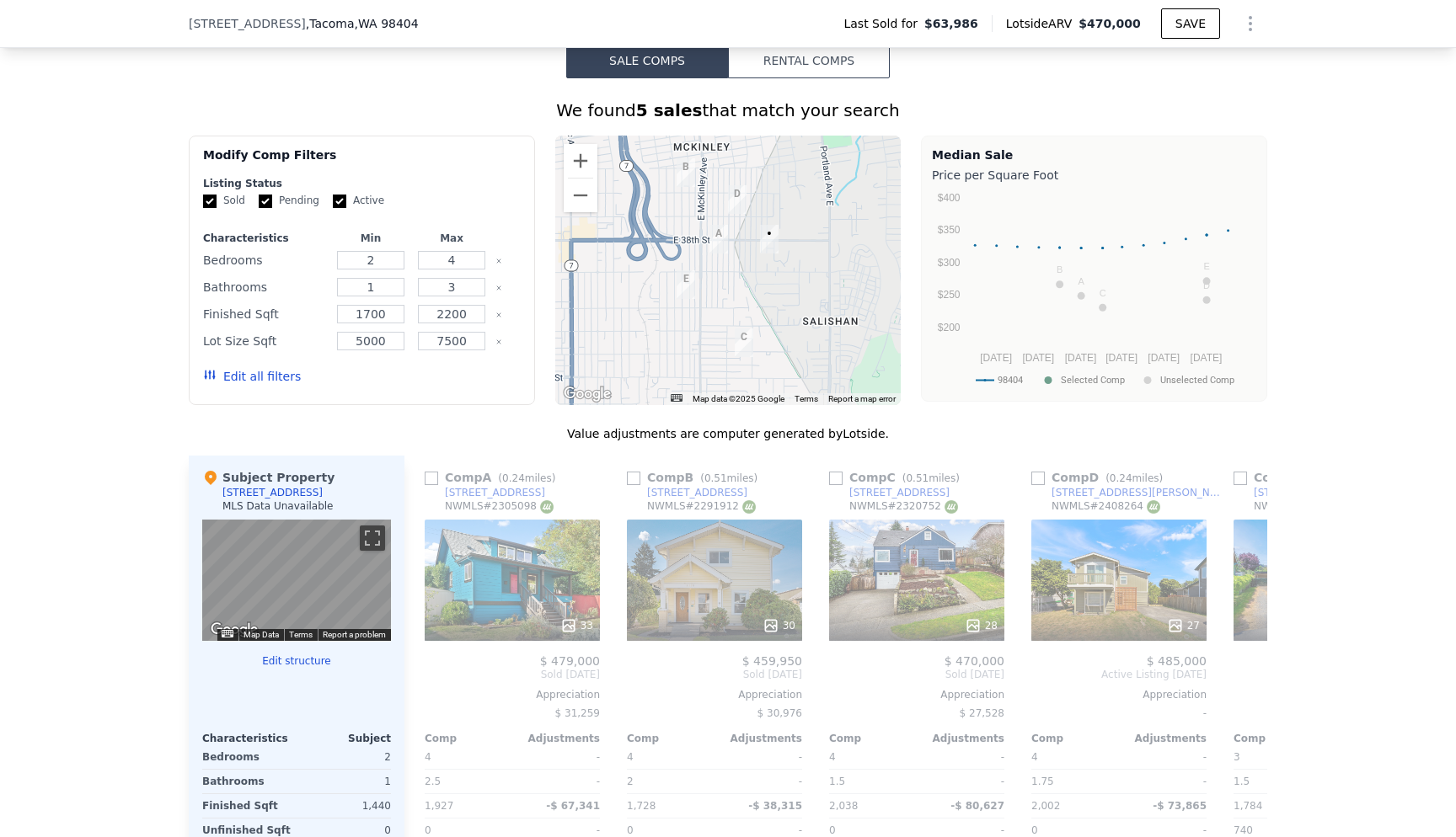
click at [262, 376] on div "Edit all filters" at bounding box center [252, 376] width 97 height 47
click at [265, 383] on button "Edit all filters" at bounding box center [252, 377] width 97 height 17
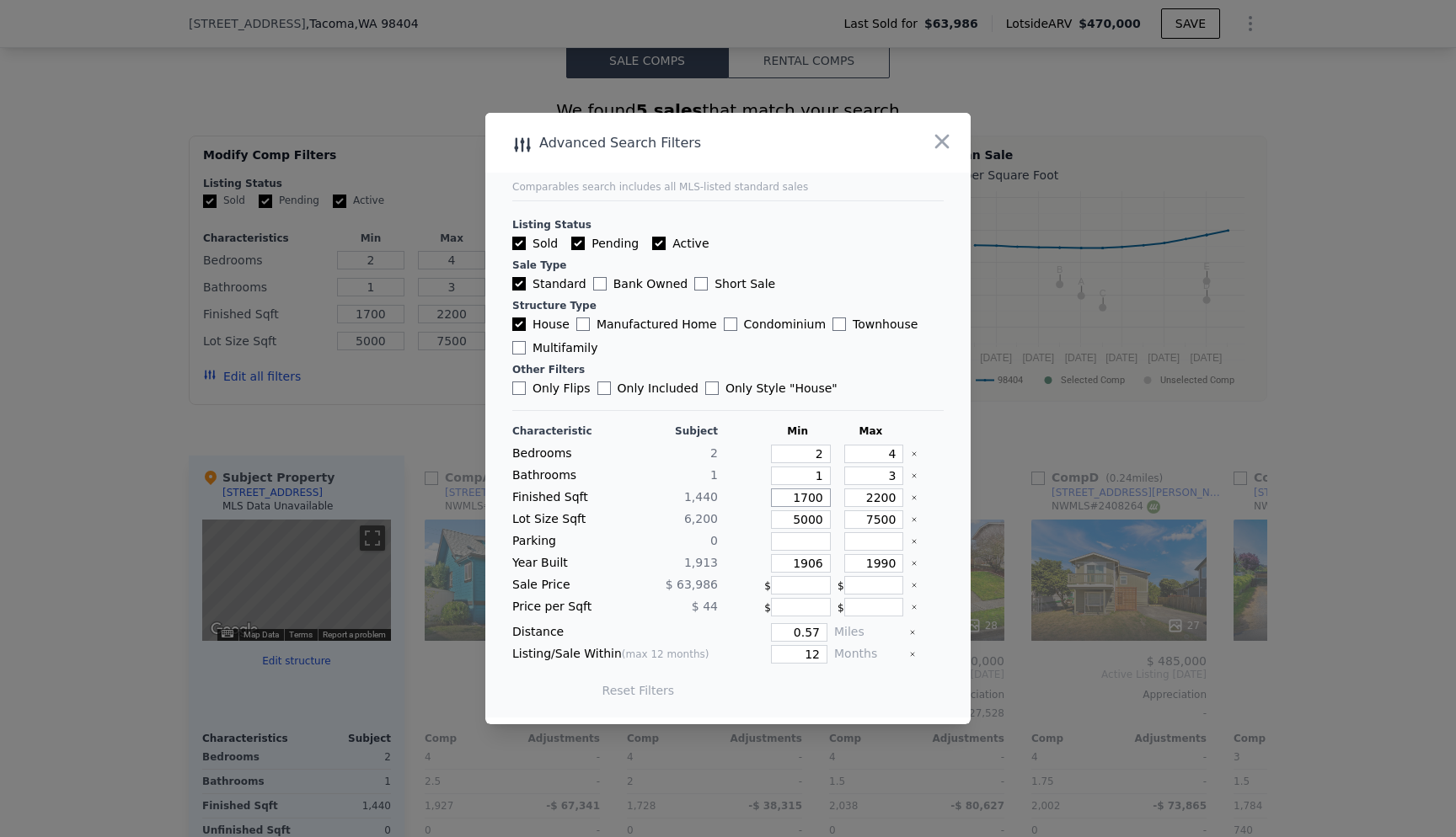
click at [798, 497] on input "1700" at bounding box center [801, 498] width 60 height 18
click at [863, 502] on input "2200" at bounding box center [874, 498] width 60 height 18
click at [796, 501] on input "1700" at bounding box center [801, 498] width 60 height 18
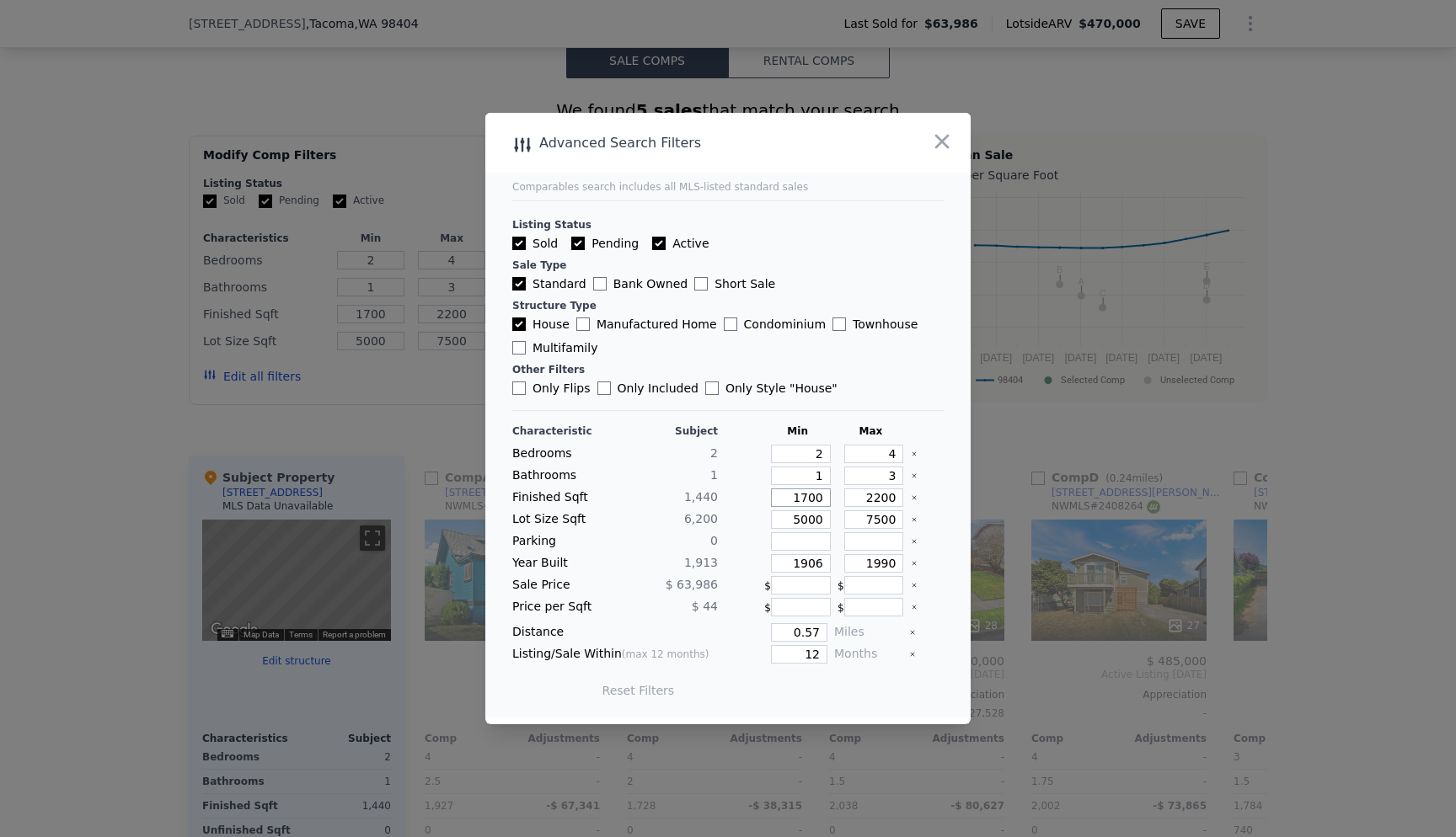
click at [796, 501] on input "1700" at bounding box center [801, 498] width 60 height 18
type input "1"
type input "16"
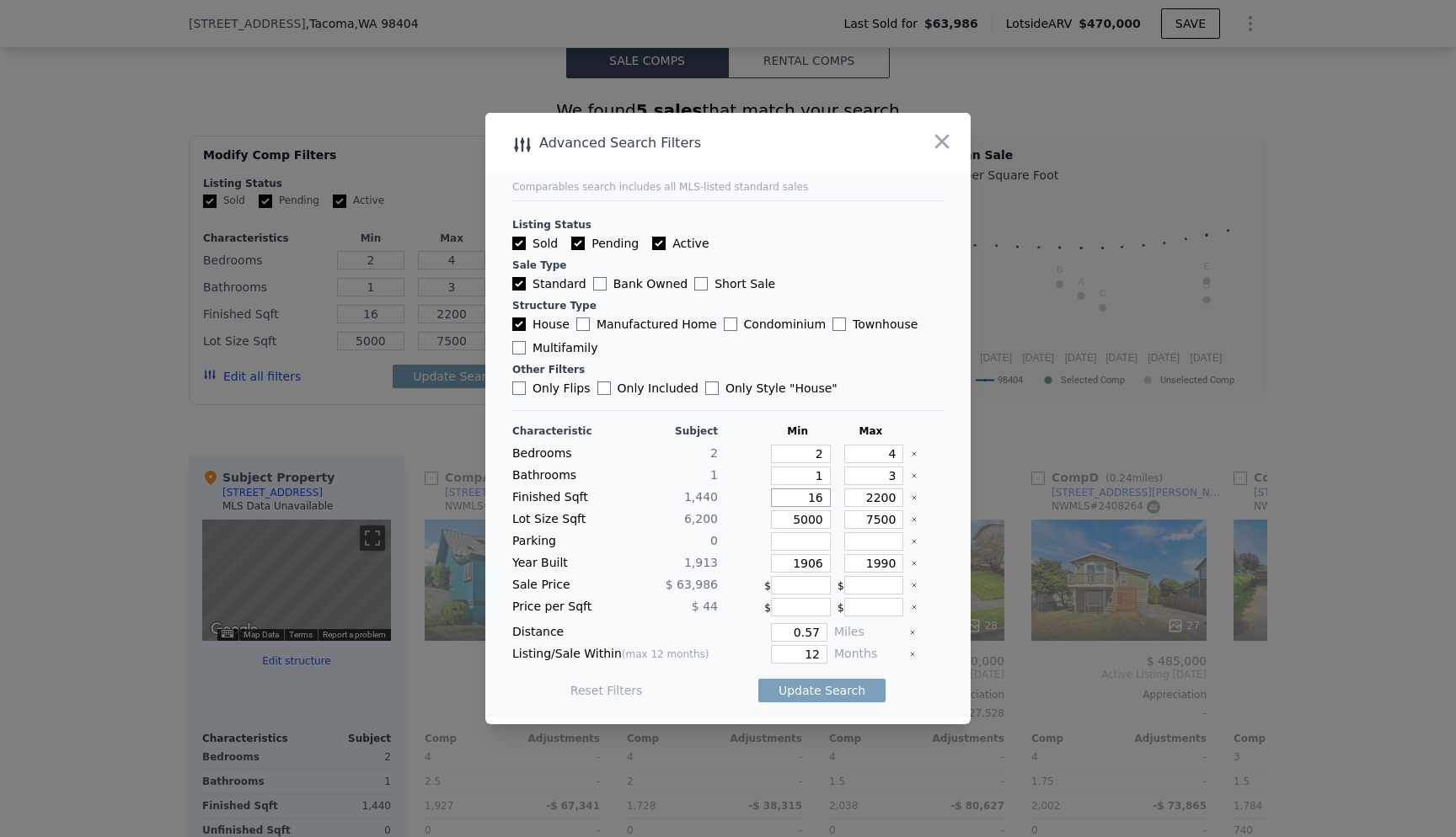
type input "160"
type input "1600"
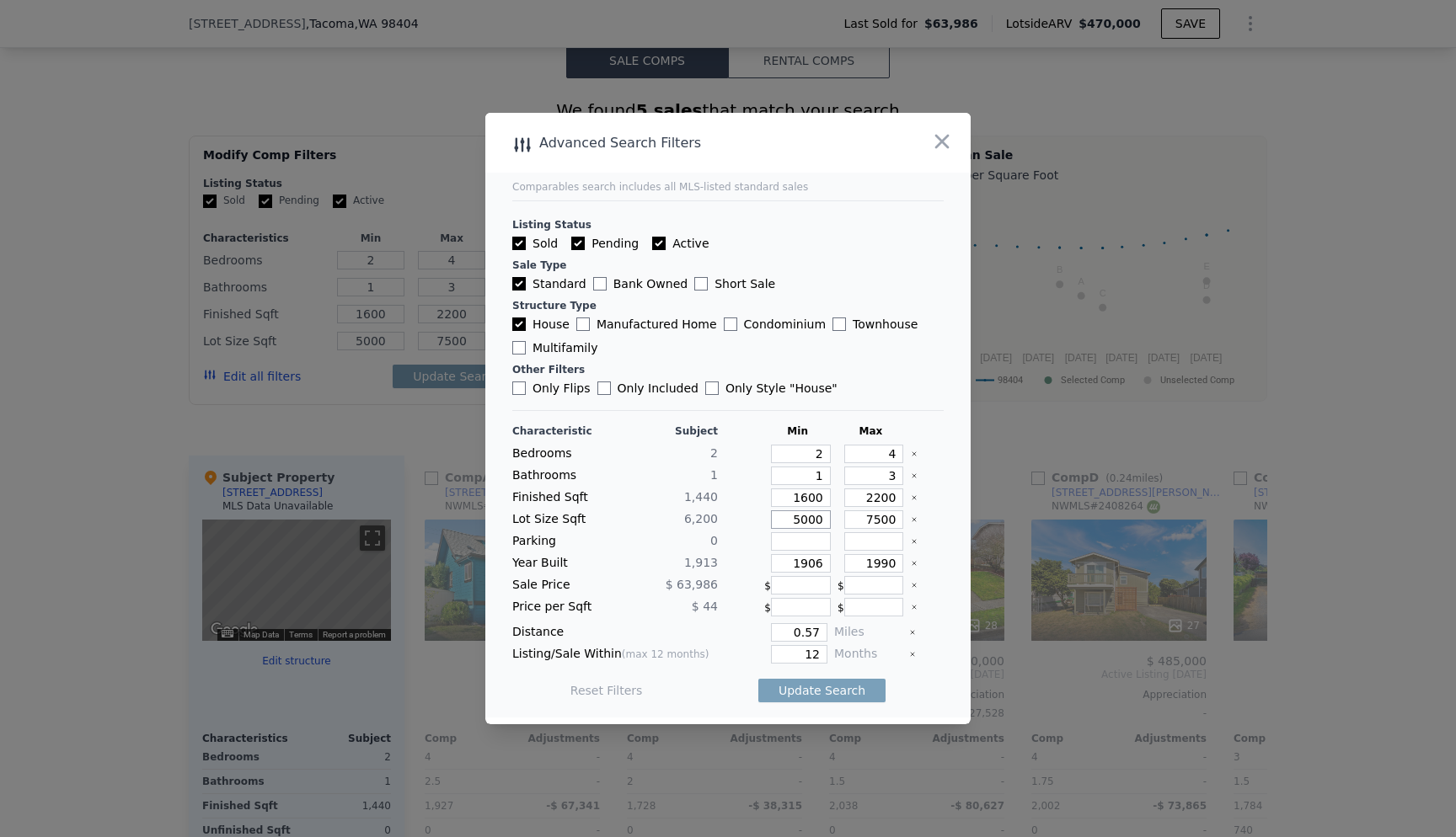
click at [802, 518] on input "5000" at bounding box center [801, 520] width 60 height 18
type input "4"
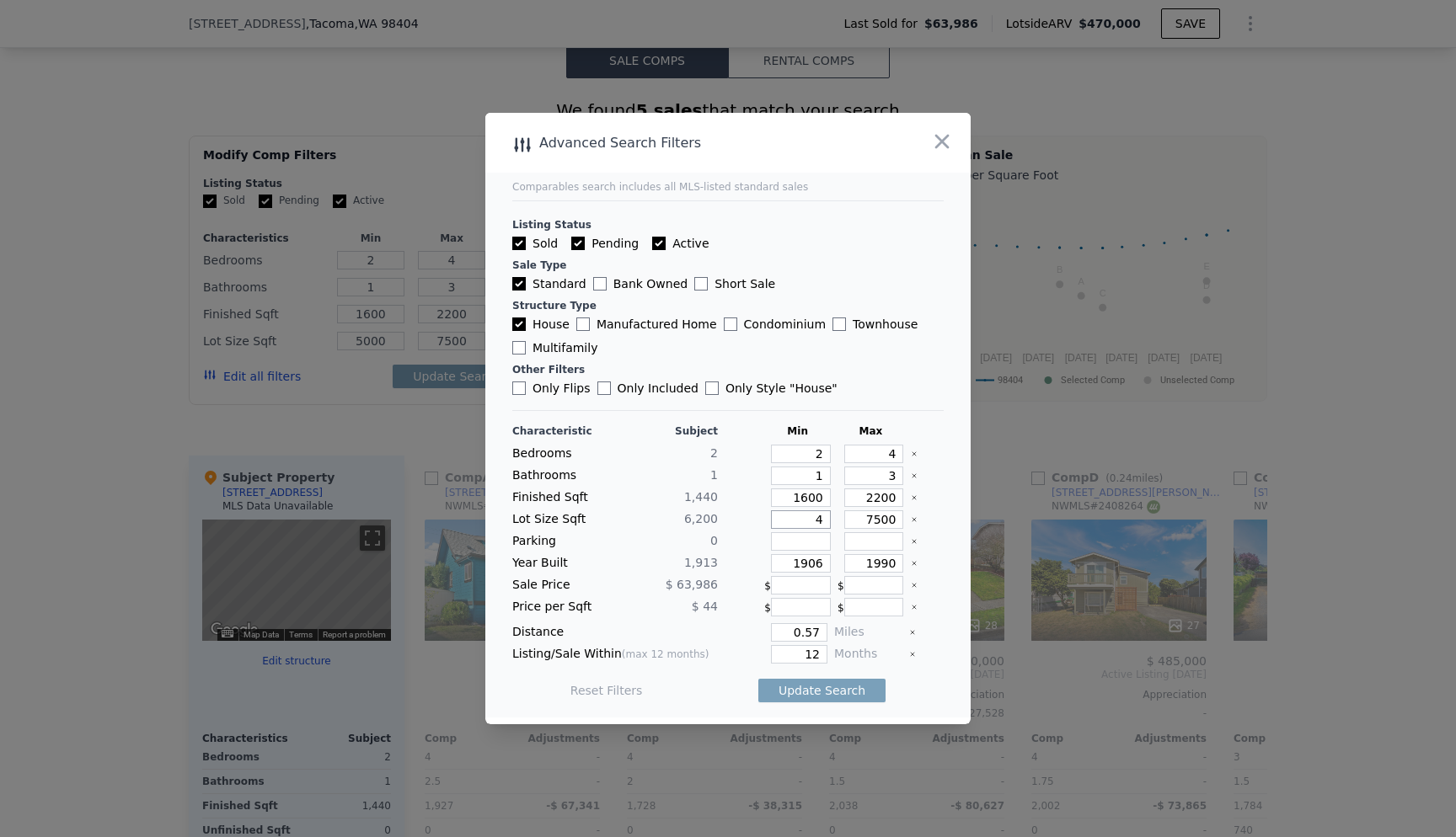
type input "40"
type input "400"
type input "4000"
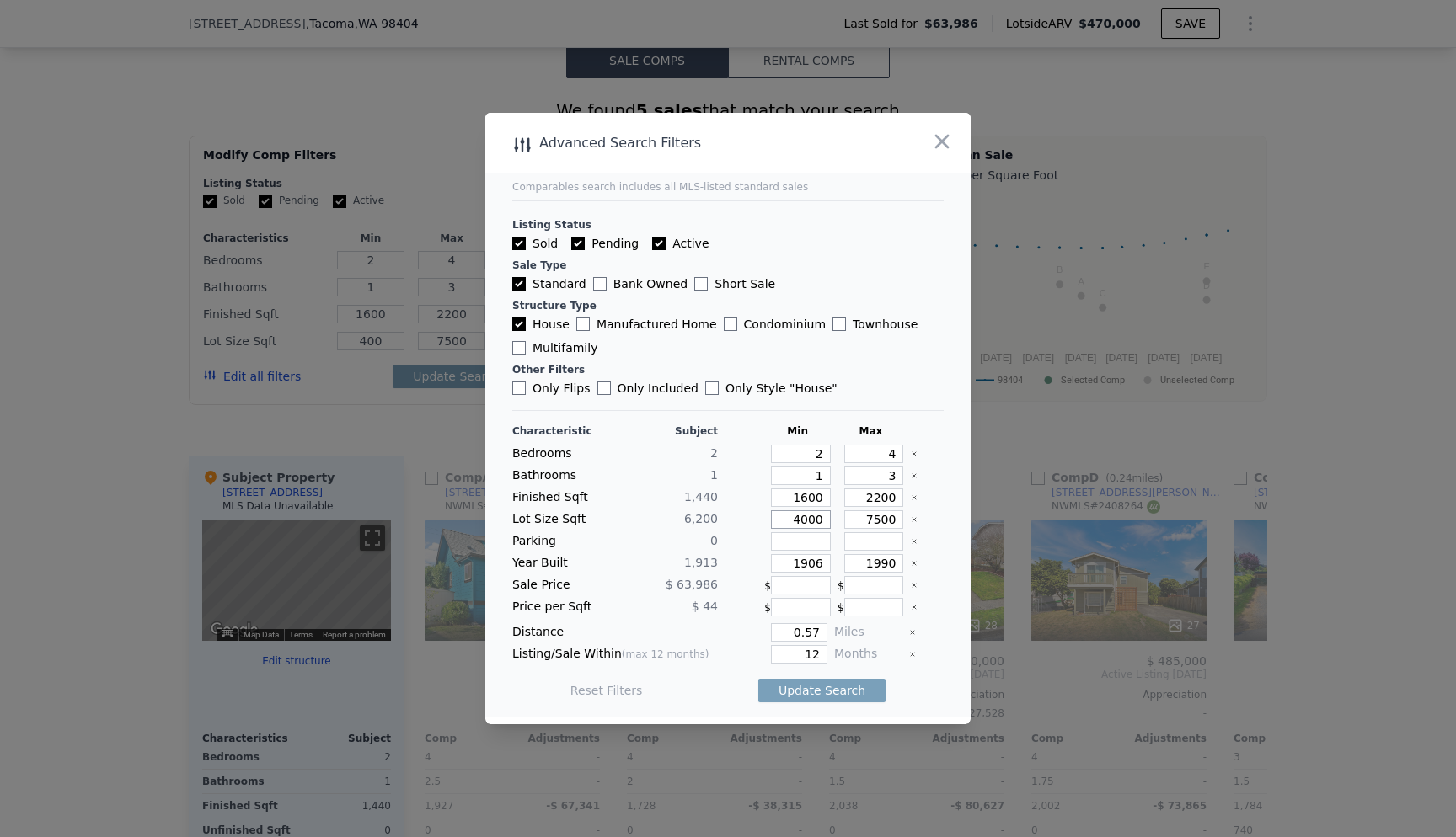
type input "4000"
click at [939, 684] on main "Comparables search includes all MLS-listed standard sales Listing Status Sold P…" at bounding box center [728, 415] width 485 height 605
click at [841, 693] on button "Update Search" at bounding box center [822, 691] width 127 height 24
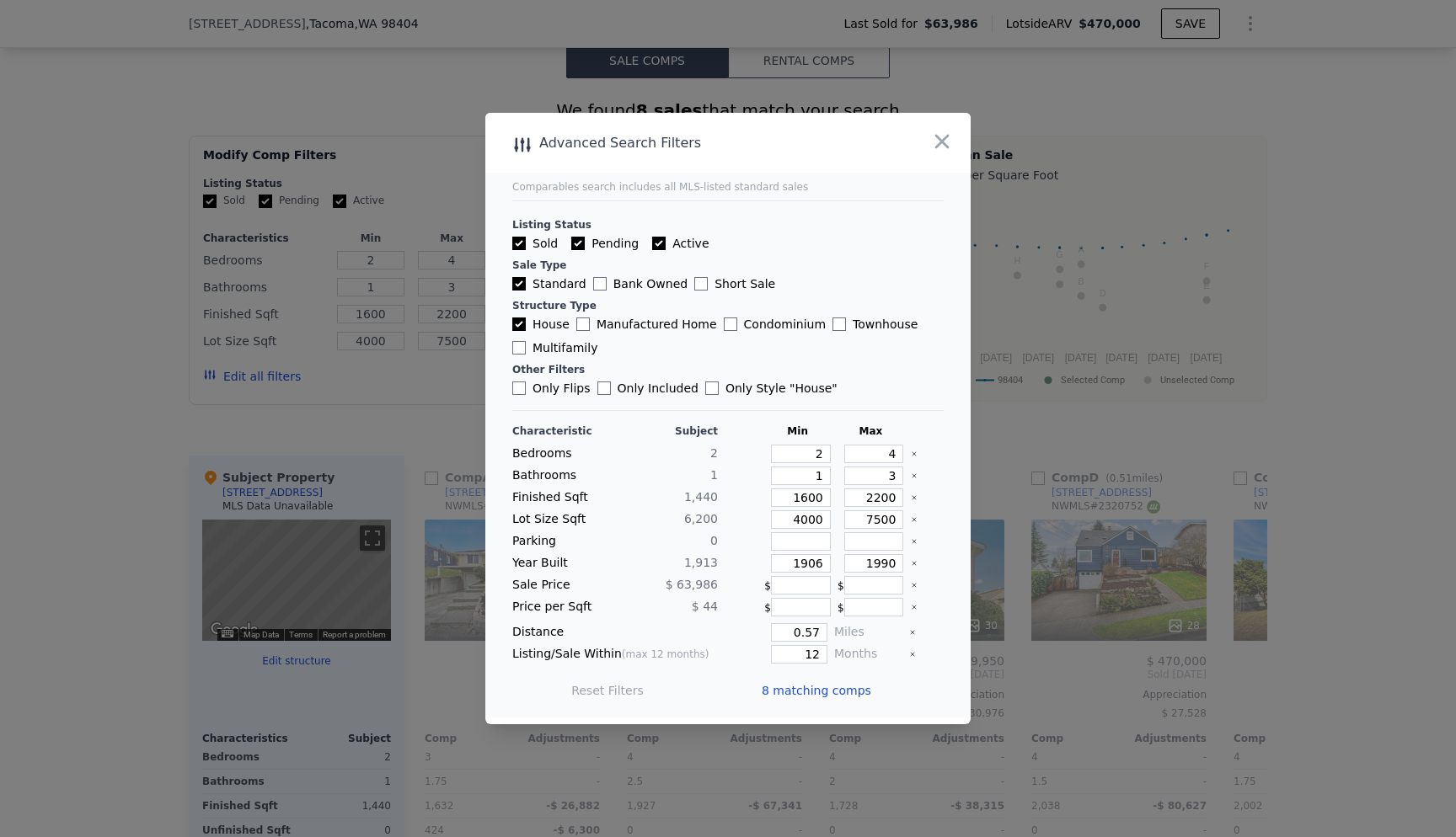
click at [841, 693] on span "8 matching comps" at bounding box center [816, 691] width 109 height 17
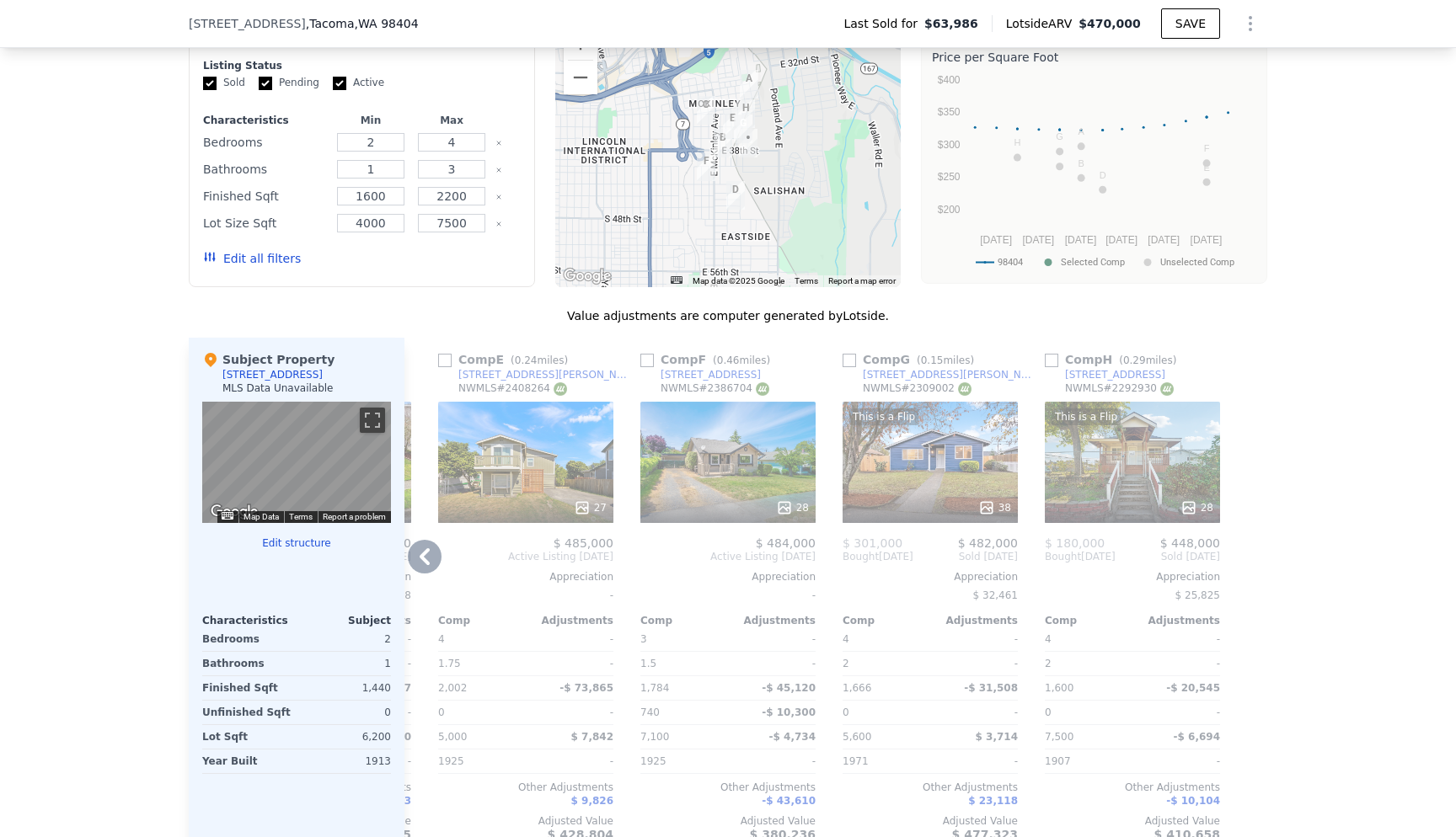
scroll to position [1483, 0]
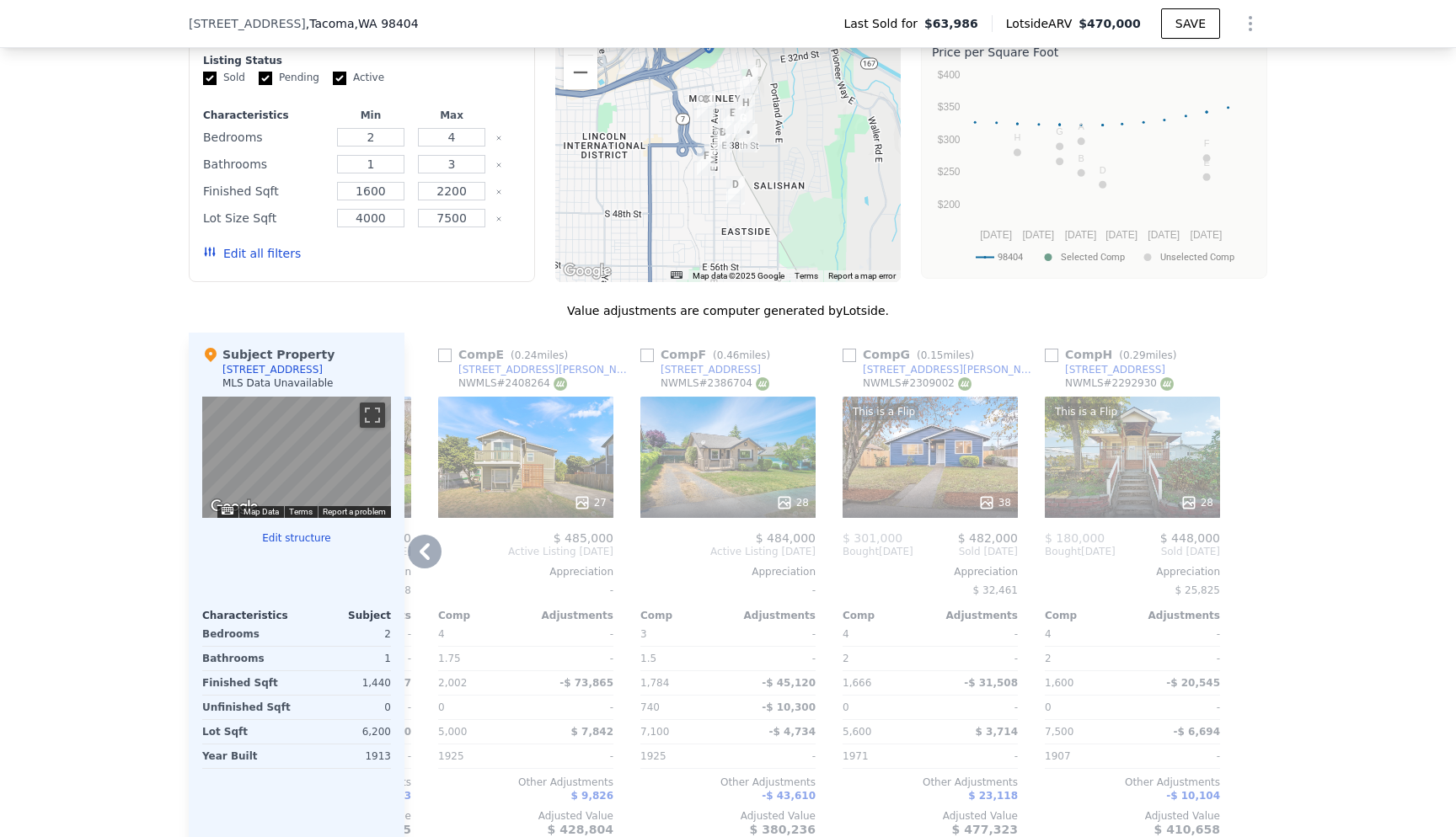
click at [923, 511] on div "38" at bounding box center [930, 503] width 161 height 17
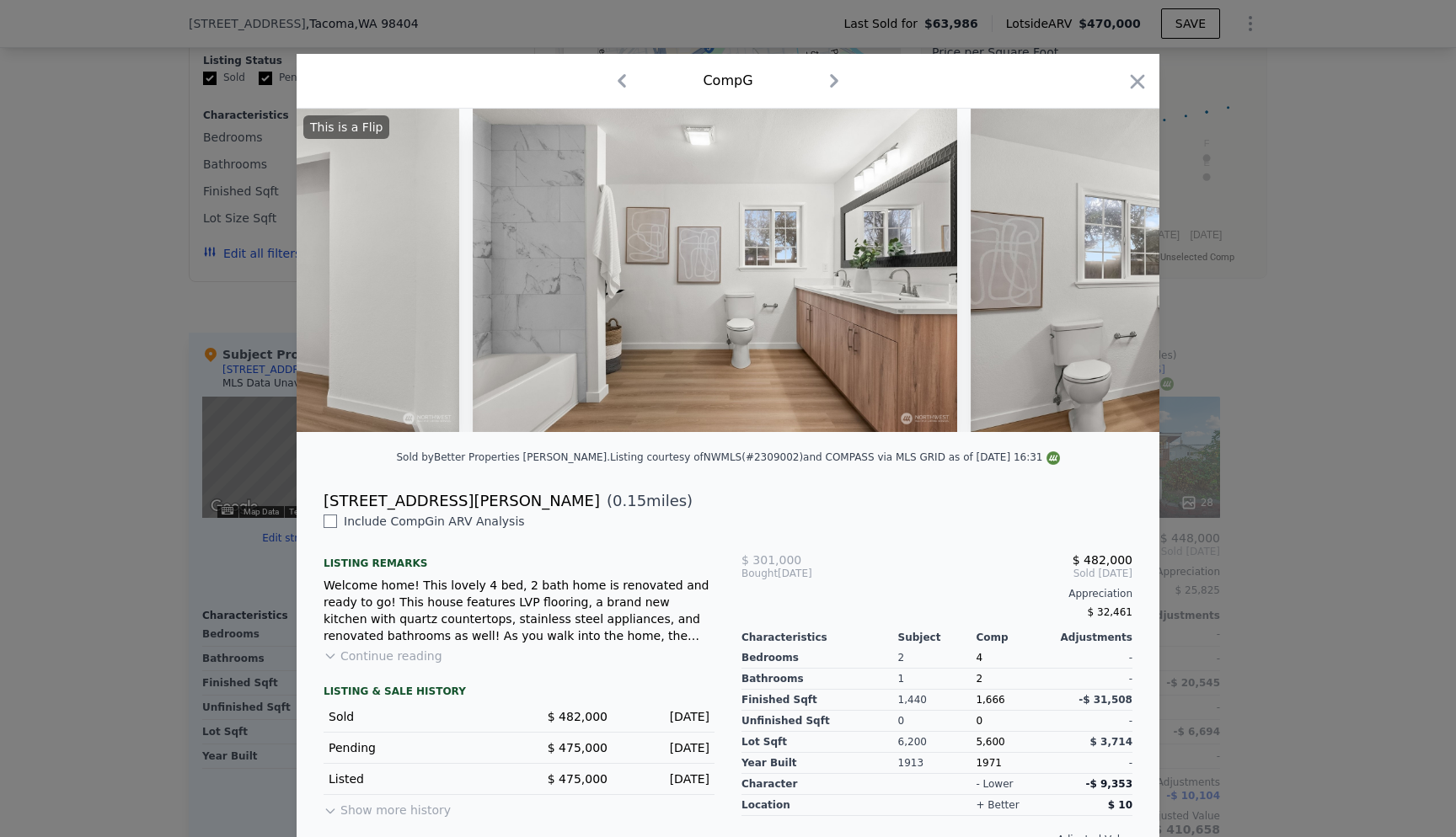
scroll to position [0, 8738]
